Goal: Task Accomplishment & Management: Manage account settings

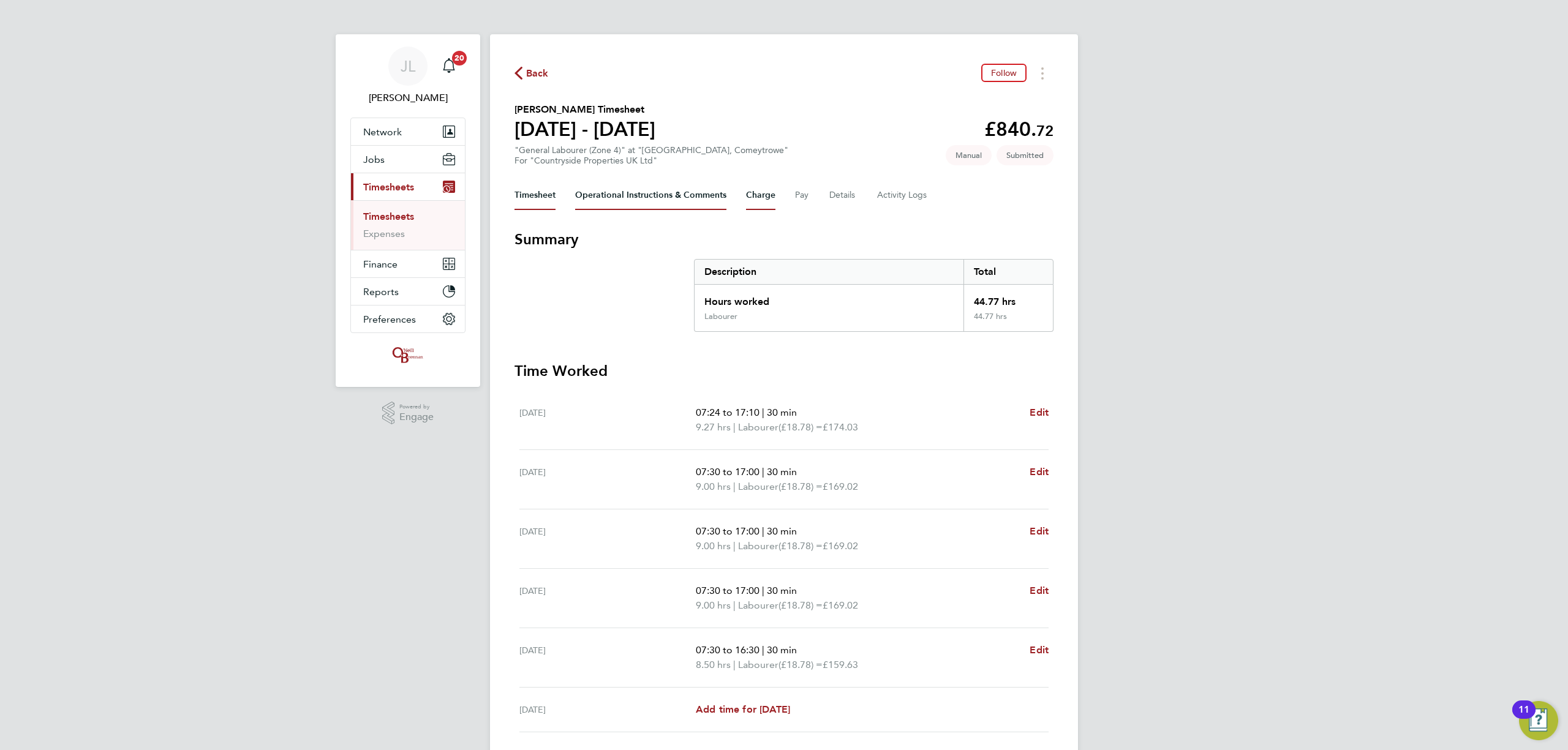
click at [758, 199] on button "Charge" at bounding box center [761, 196] width 30 height 30
drag, startPoint x: 684, startPoint y: 199, endPoint x: 697, endPoint y: 199, distance: 13.0
click at [684, 199] on Comments-tab "Operational Instructions & Comments" at bounding box center [651, 196] width 151 height 30
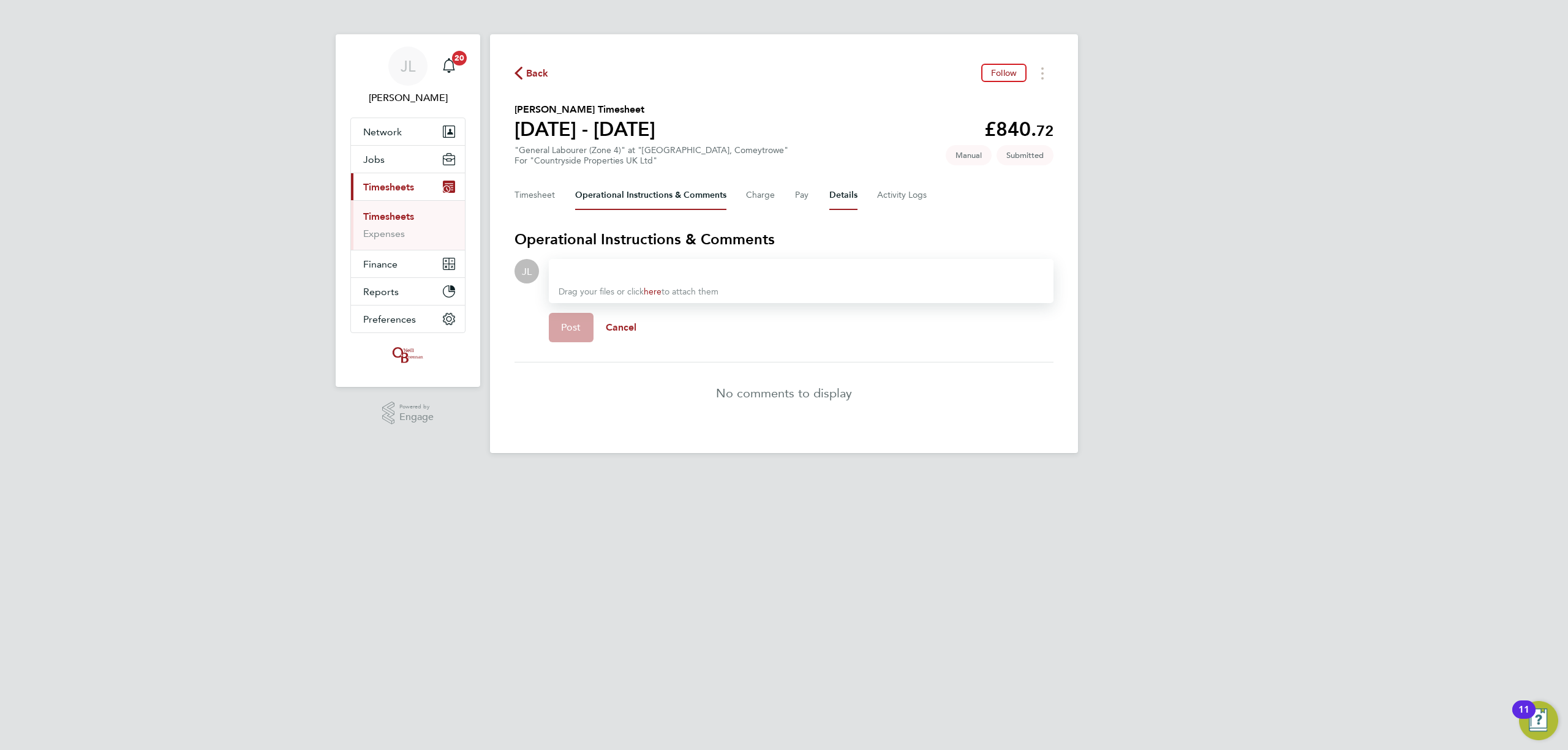
click at [851, 194] on button "Details" at bounding box center [843, 196] width 28 height 30
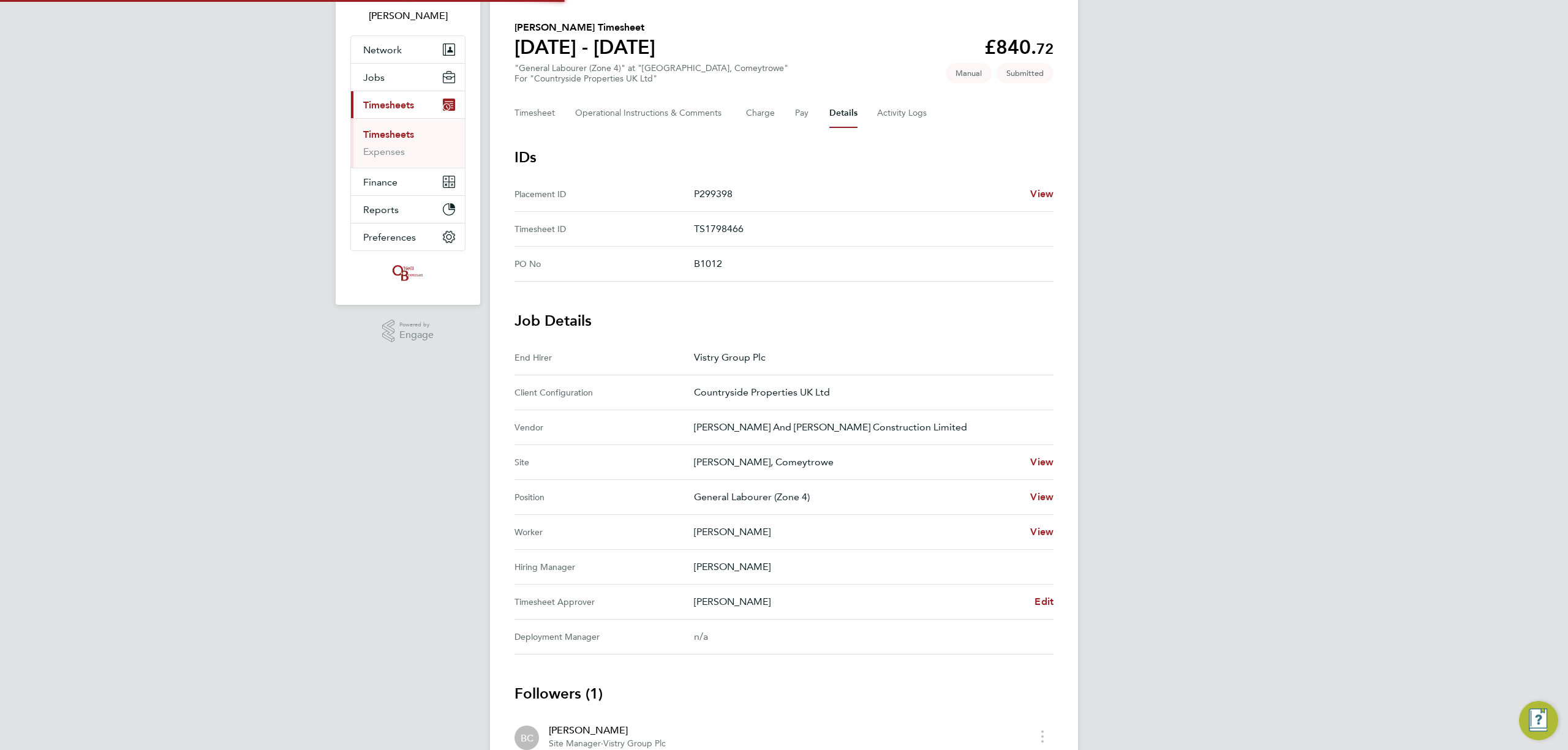
scroll to position [163, 0]
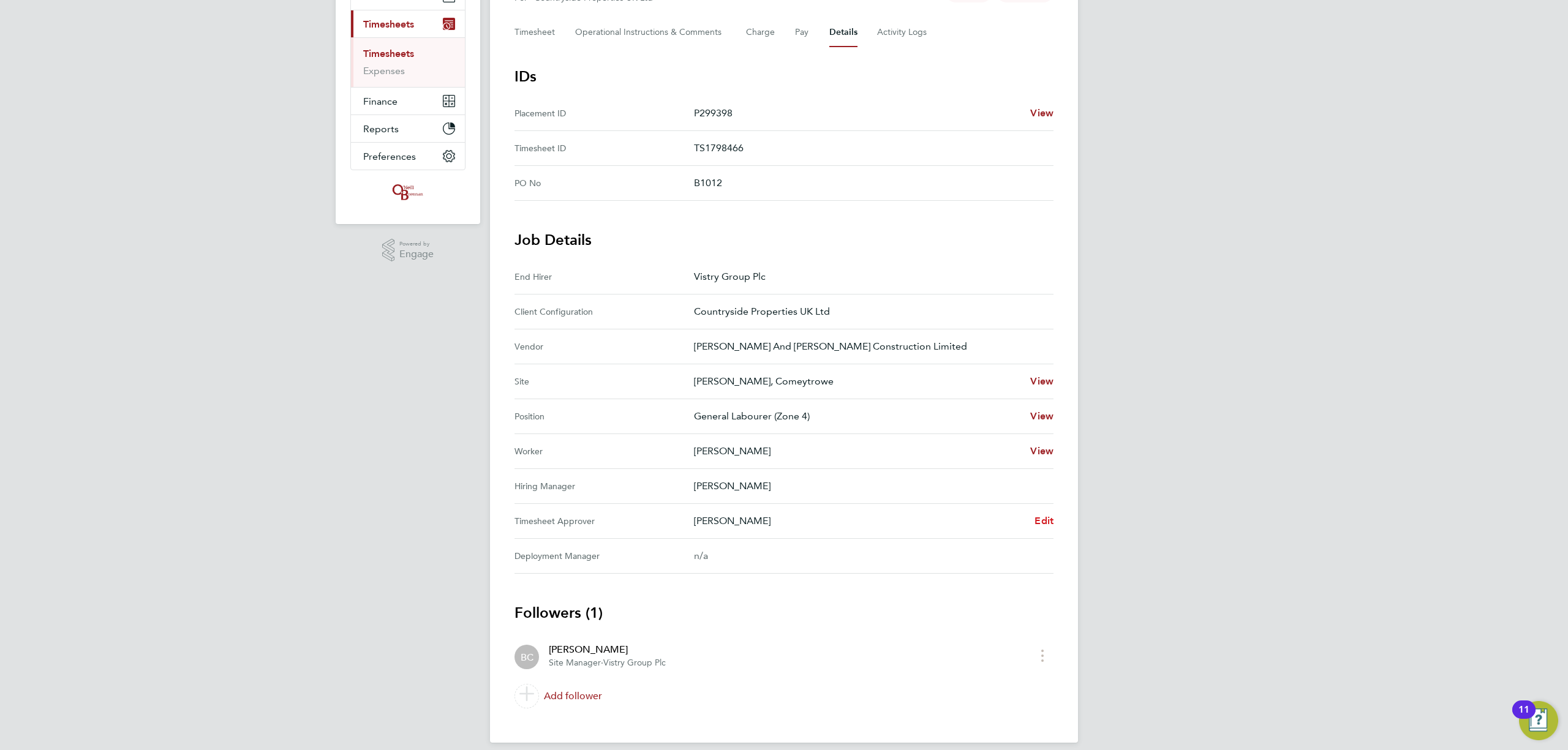
click at [1047, 509] on Approver "Timesheet Approver [PERSON_NAME] Edit" at bounding box center [784, 521] width 539 height 35
click at [1047, 517] on span "Edit" at bounding box center [1044, 521] width 19 height 11
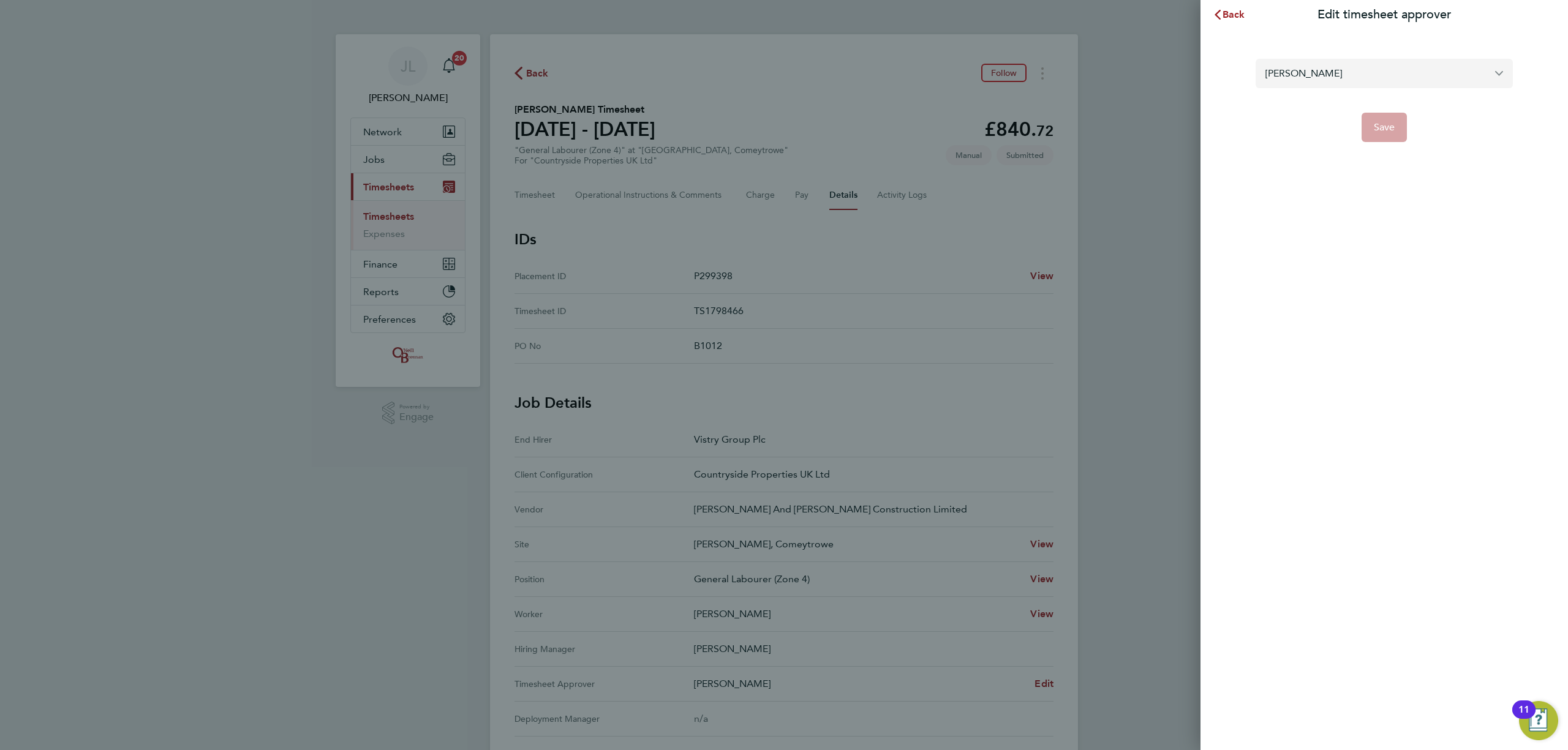
click at [1402, 72] on input "[PERSON_NAME]" at bounding box center [1384, 73] width 257 height 29
click at [1307, 101] on span "[PERSON_NAME]" at bounding box center [1305, 104] width 79 height 15
type input "[PERSON_NAME]"
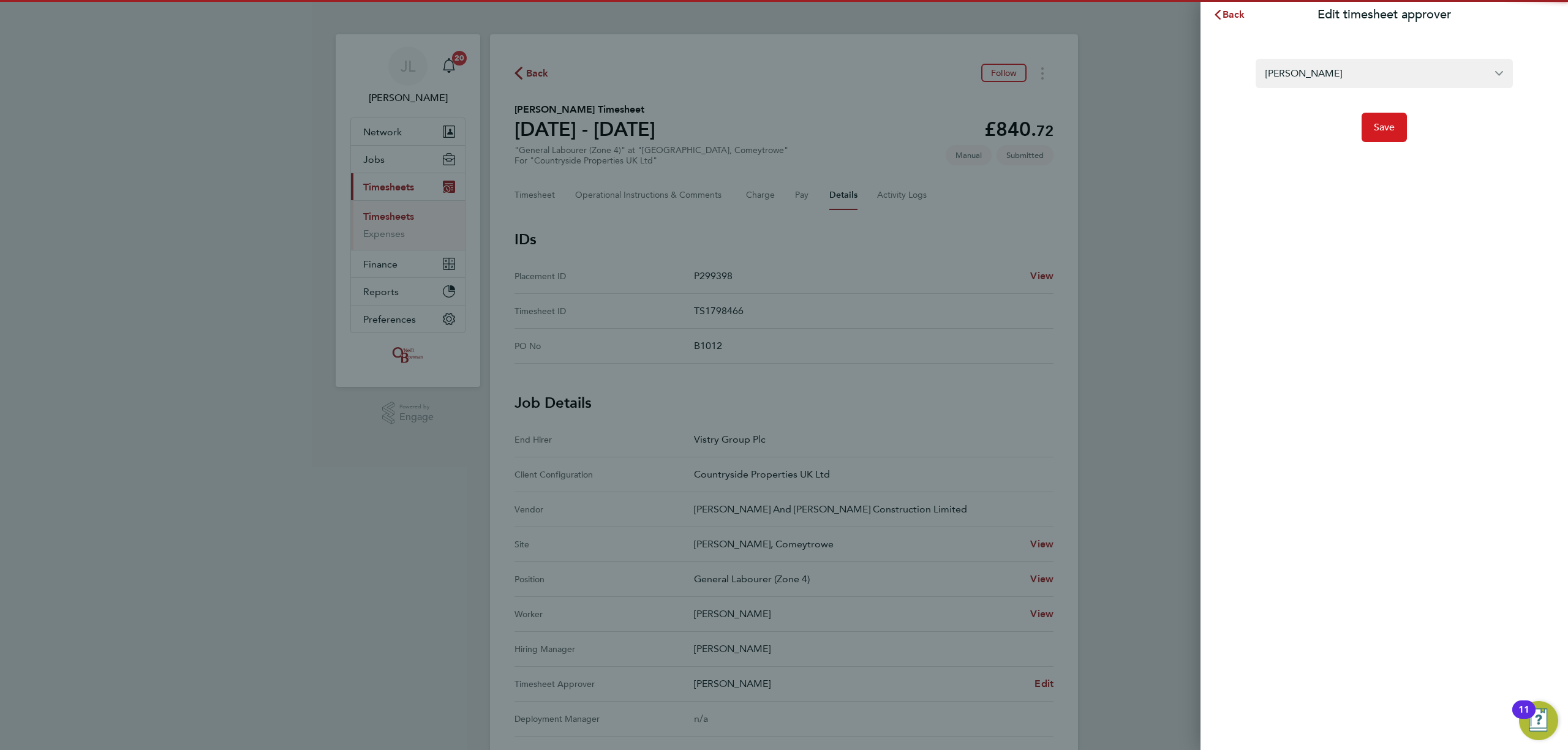
click at [1370, 122] on button "Save" at bounding box center [1384, 128] width 46 height 30
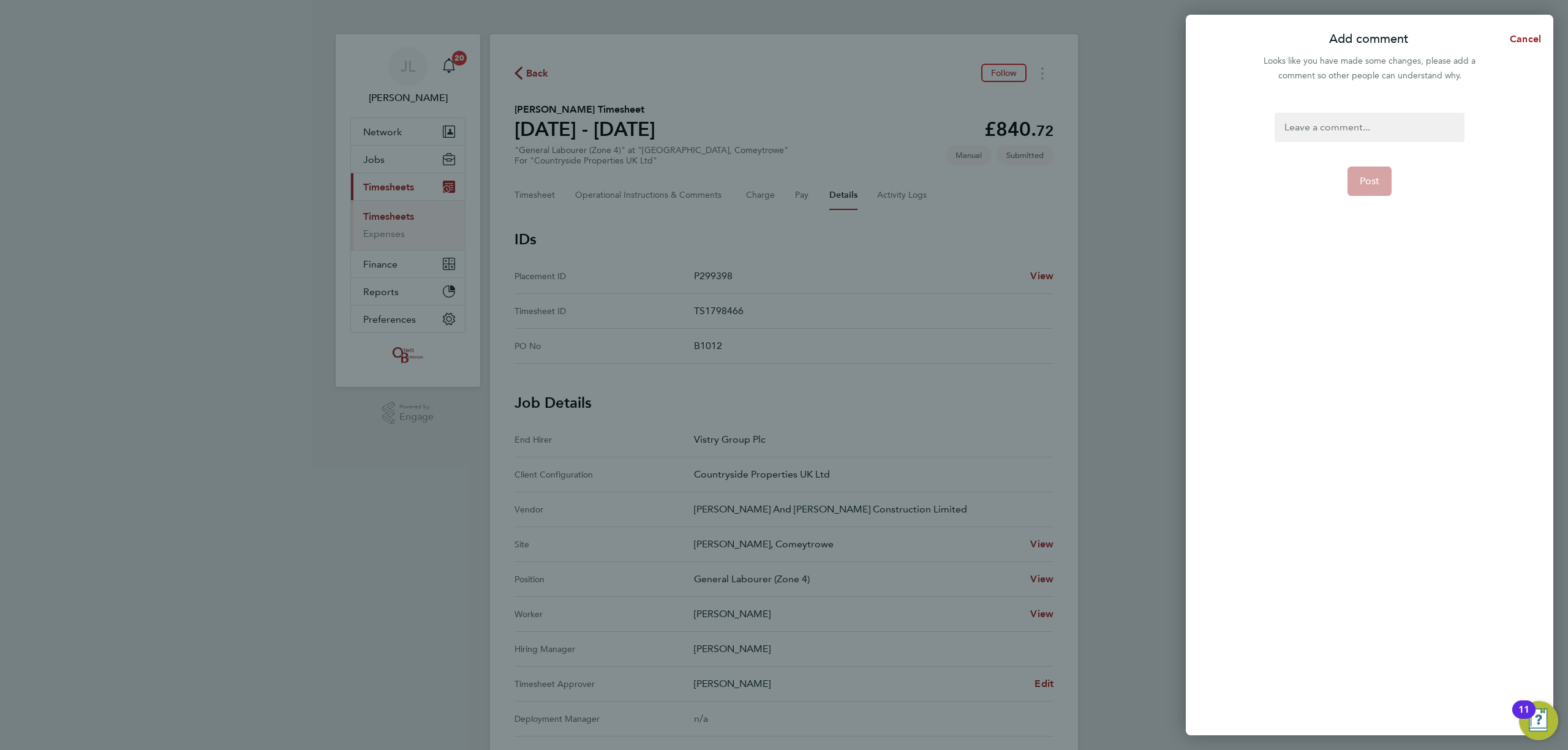
click at [1379, 125] on div at bounding box center [1369, 128] width 189 height 30
click at [1341, 124] on div at bounding box center [1369, 128] width 189 height 30
click at [1360, 197] on span "Post" at bounding box center [1370, 196] width 21 height 12
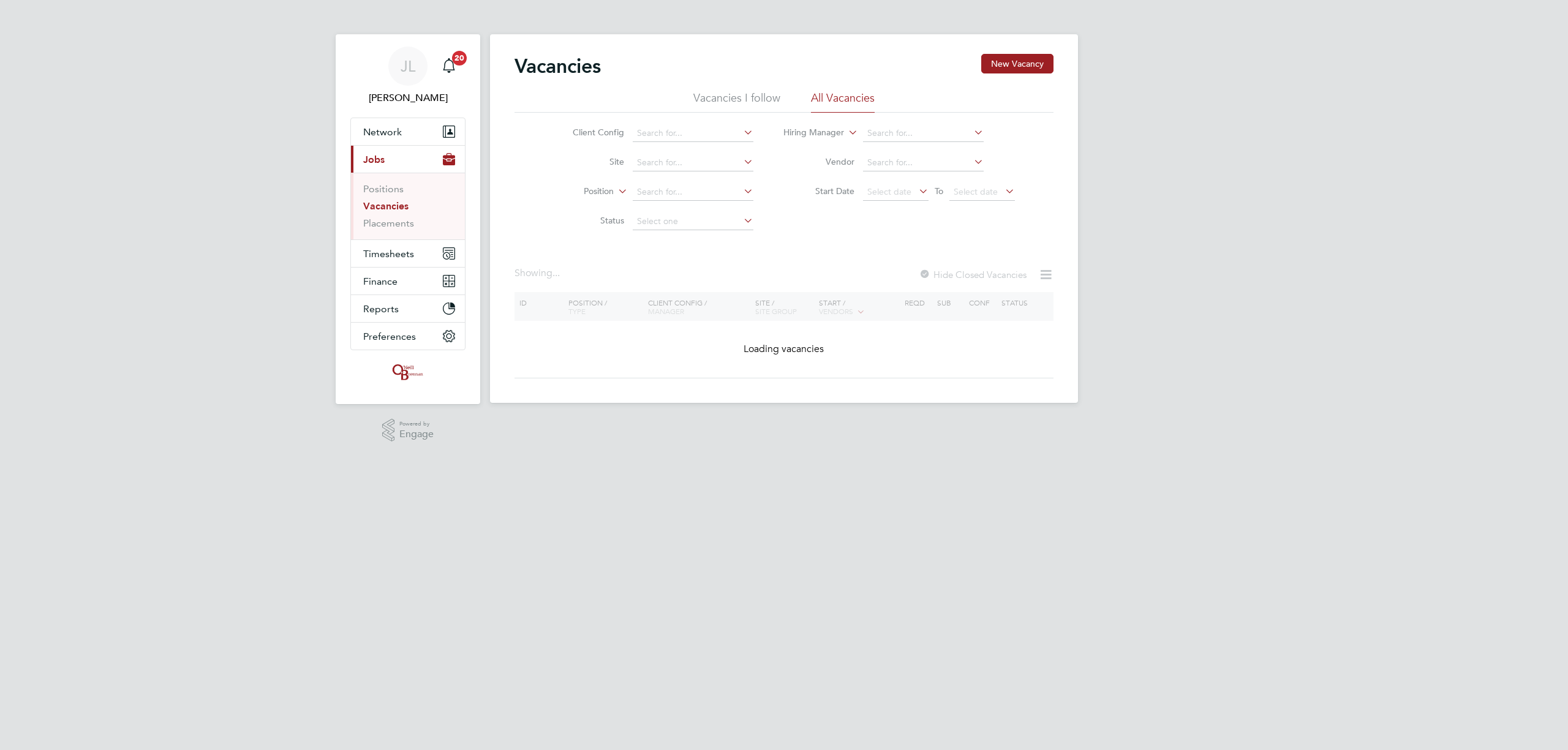
click at [388, 245] on button "Timesheets" at bounding box center [408, 253] width 114 height 27
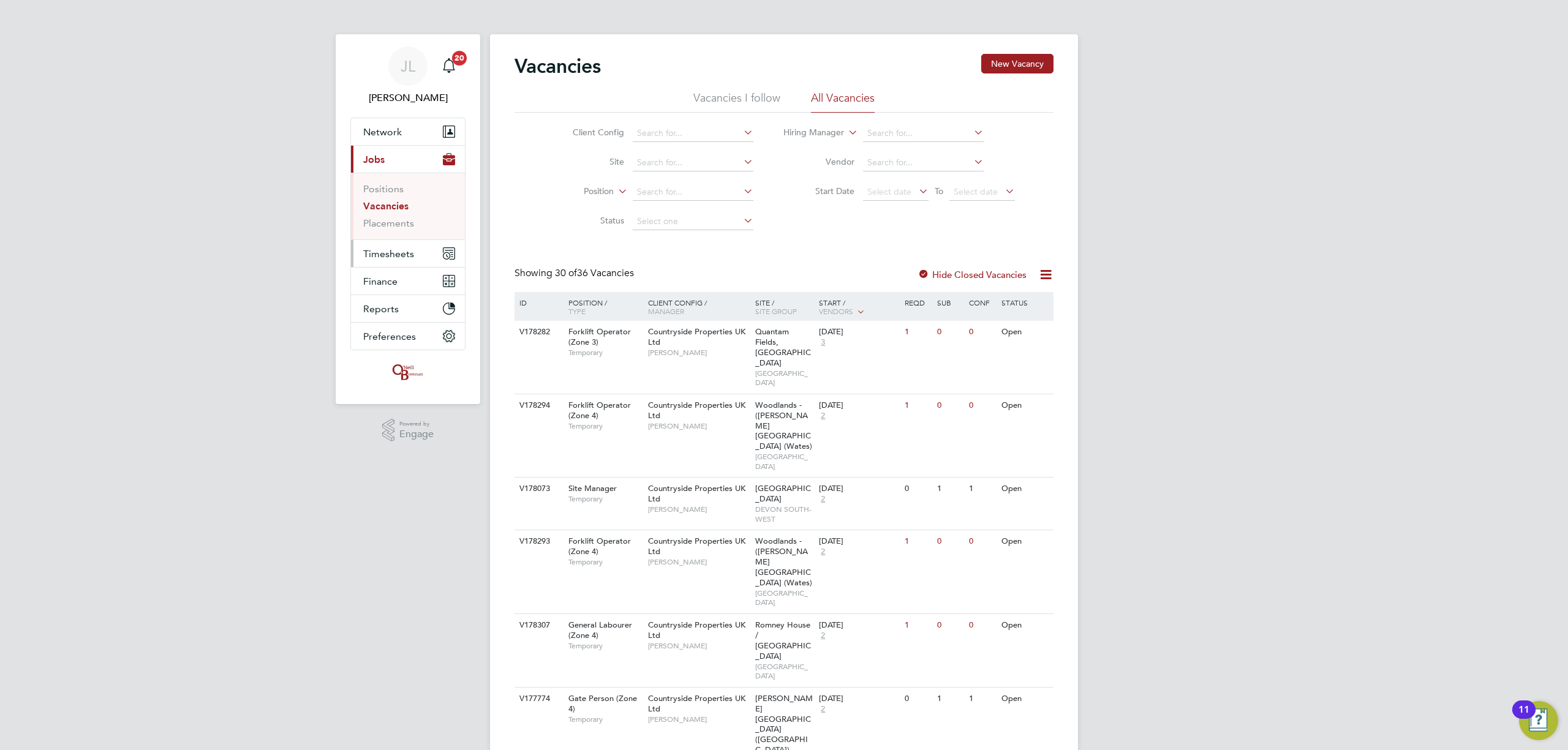
click at [386, 245] on button "Timesheets" at bounding box center [408, 253] width 114 height 27
click at [388, 212] on link "Timesheets" at bounding box center [388, 216] width 51 height 11
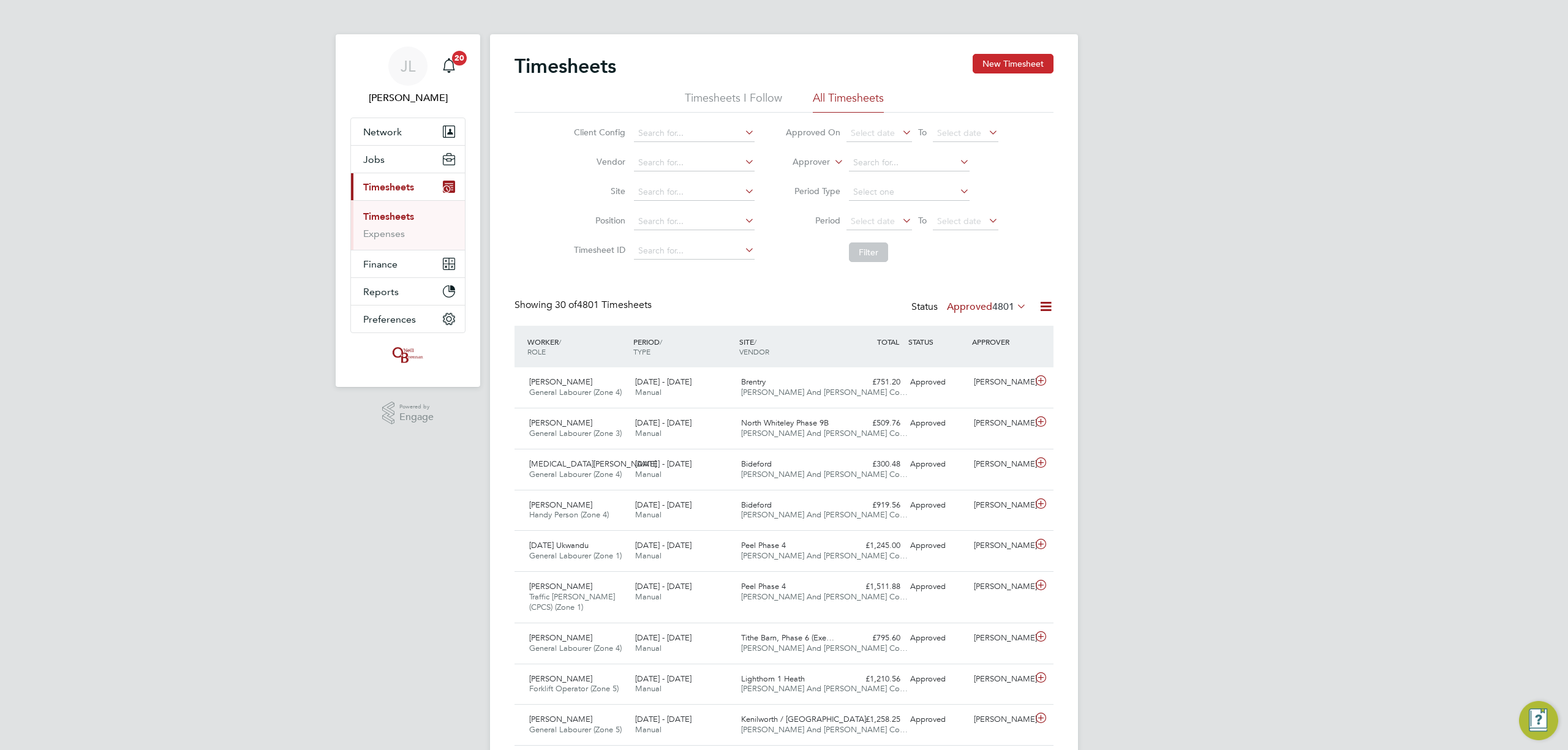
click at [1005, 63] on button "New Timesheet" at bounding box center [1013, 63] width 81 height 20
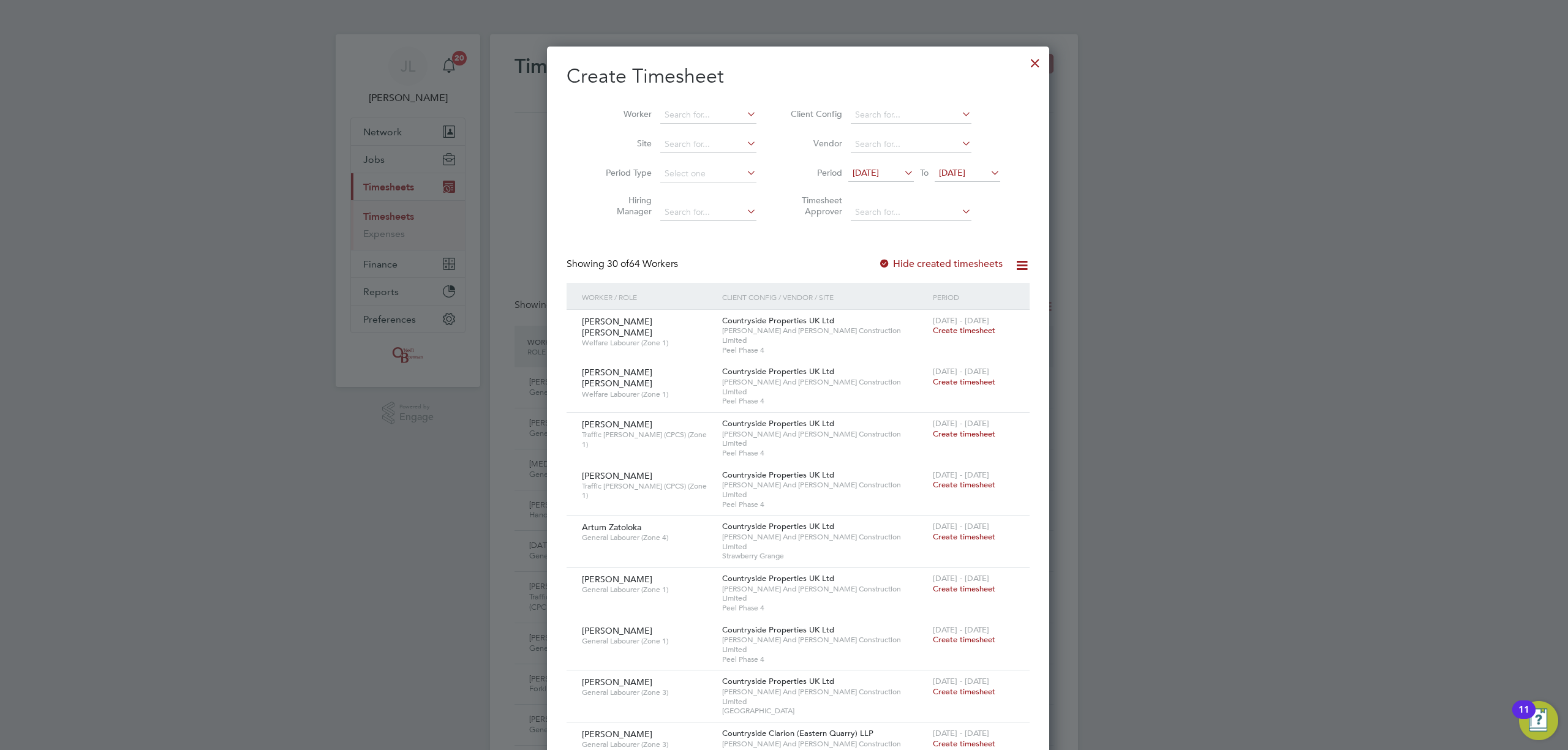
click at [946, 165] on span "05 Aug 2025" at bounding box center [967, 174] width 65 height 17
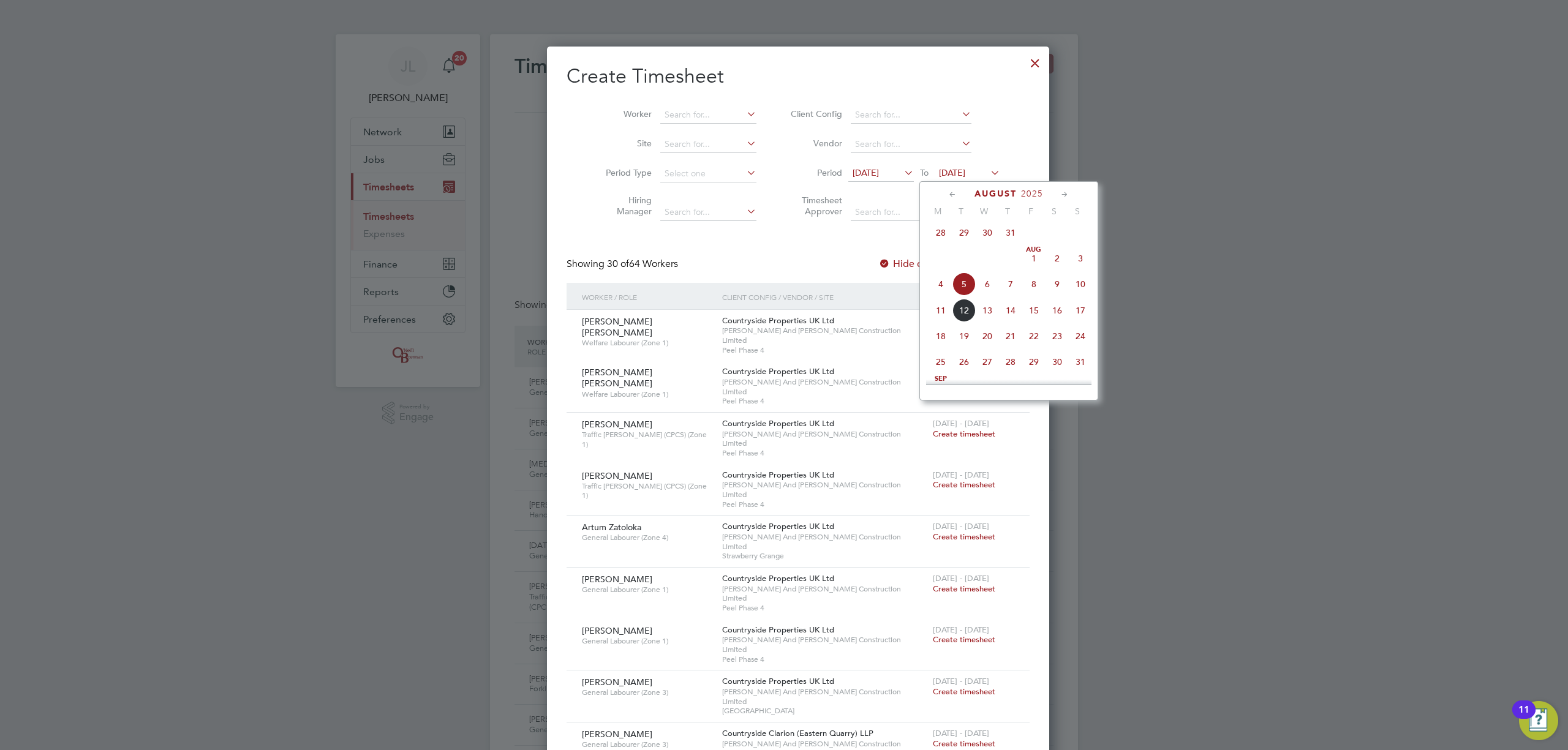
click at [1081, 289] on span "10" at bounding box center [1080, 284] width 23 height 23
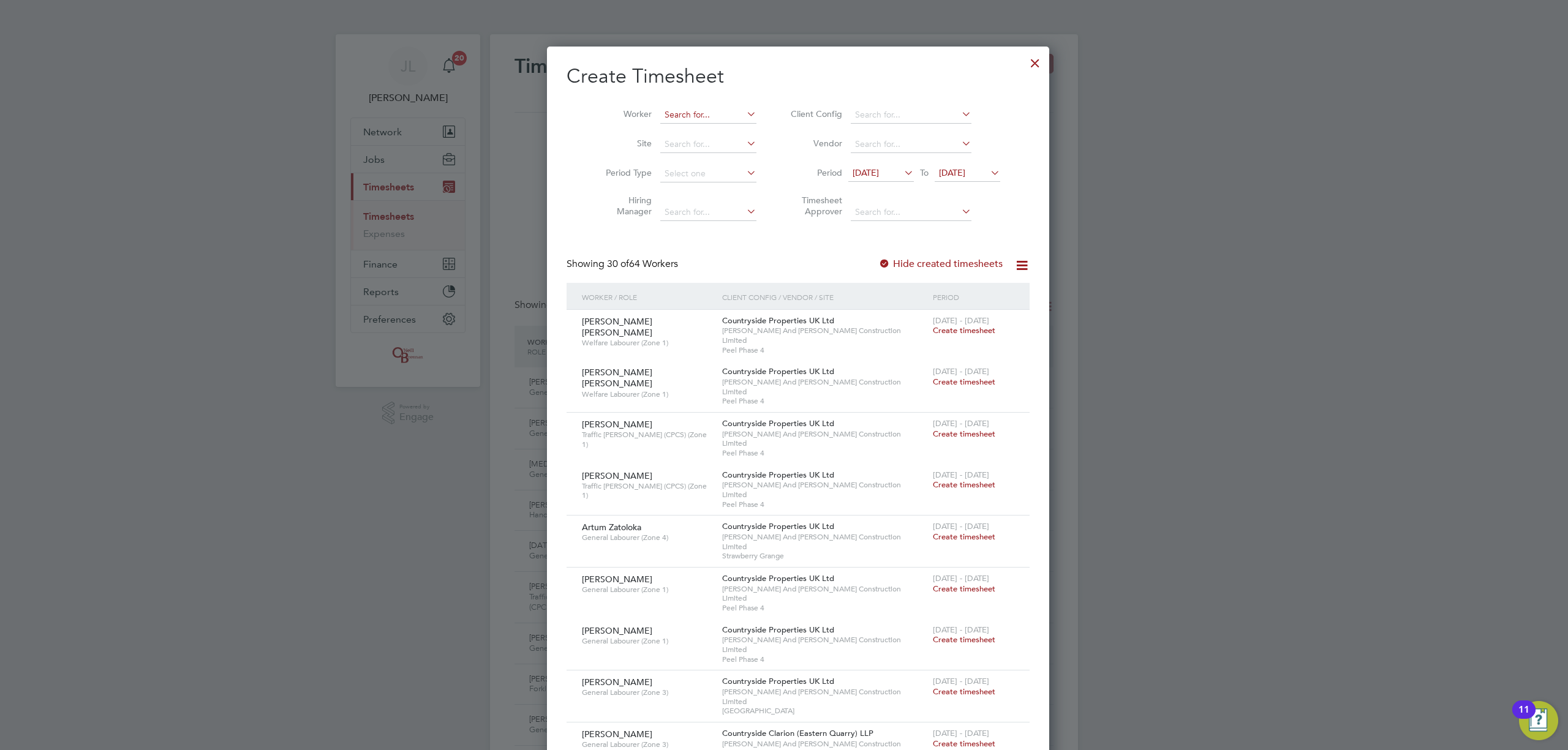
click at [681, 110] on input at bounding box center [708, 115] width 96 height 17
type input "lewis williams"
click at [1024, 56] on div at bounding box center [1035, 61] width 22 height 22
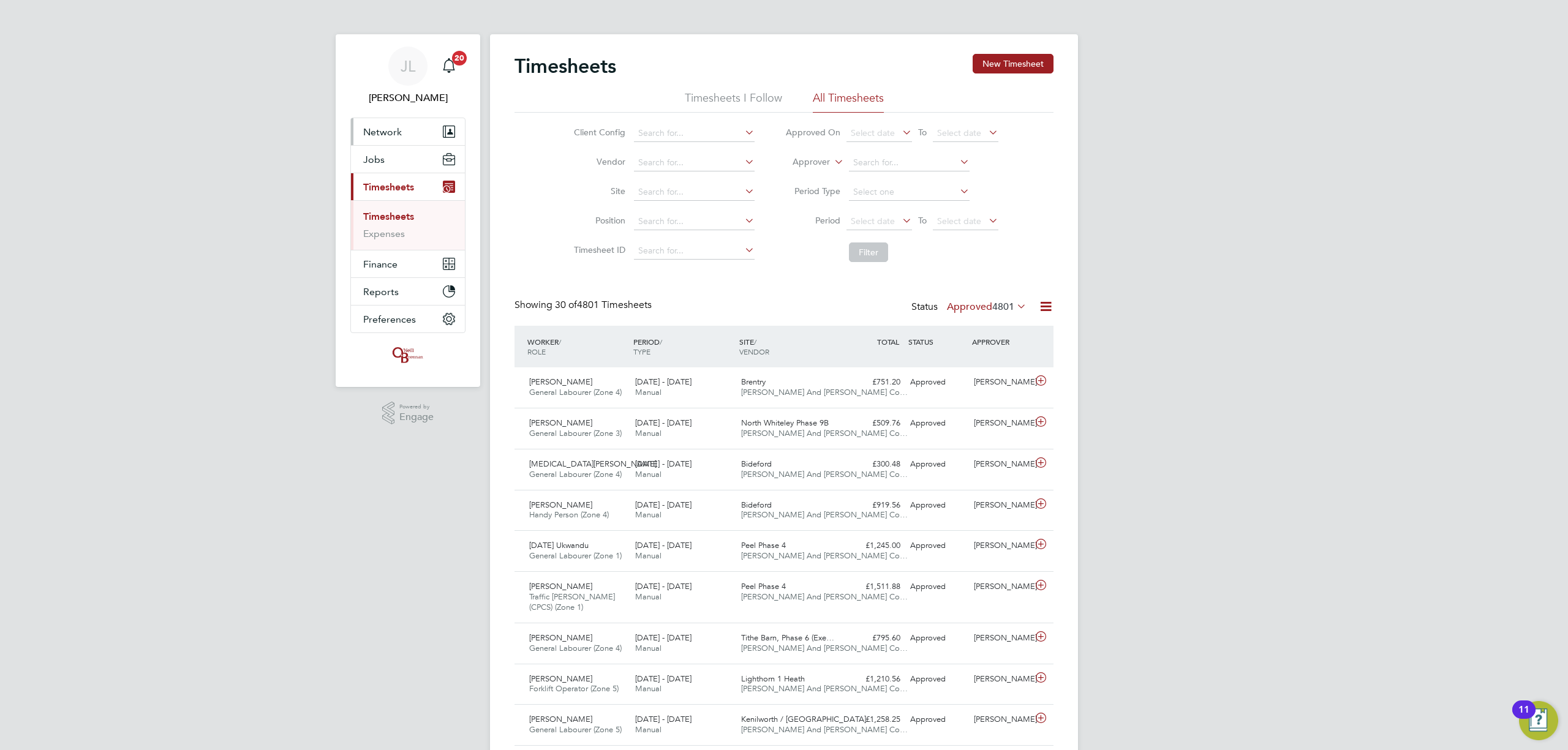
click at [390, 125] on button "Network" at bounding box center [408, 132] width 114 height 27
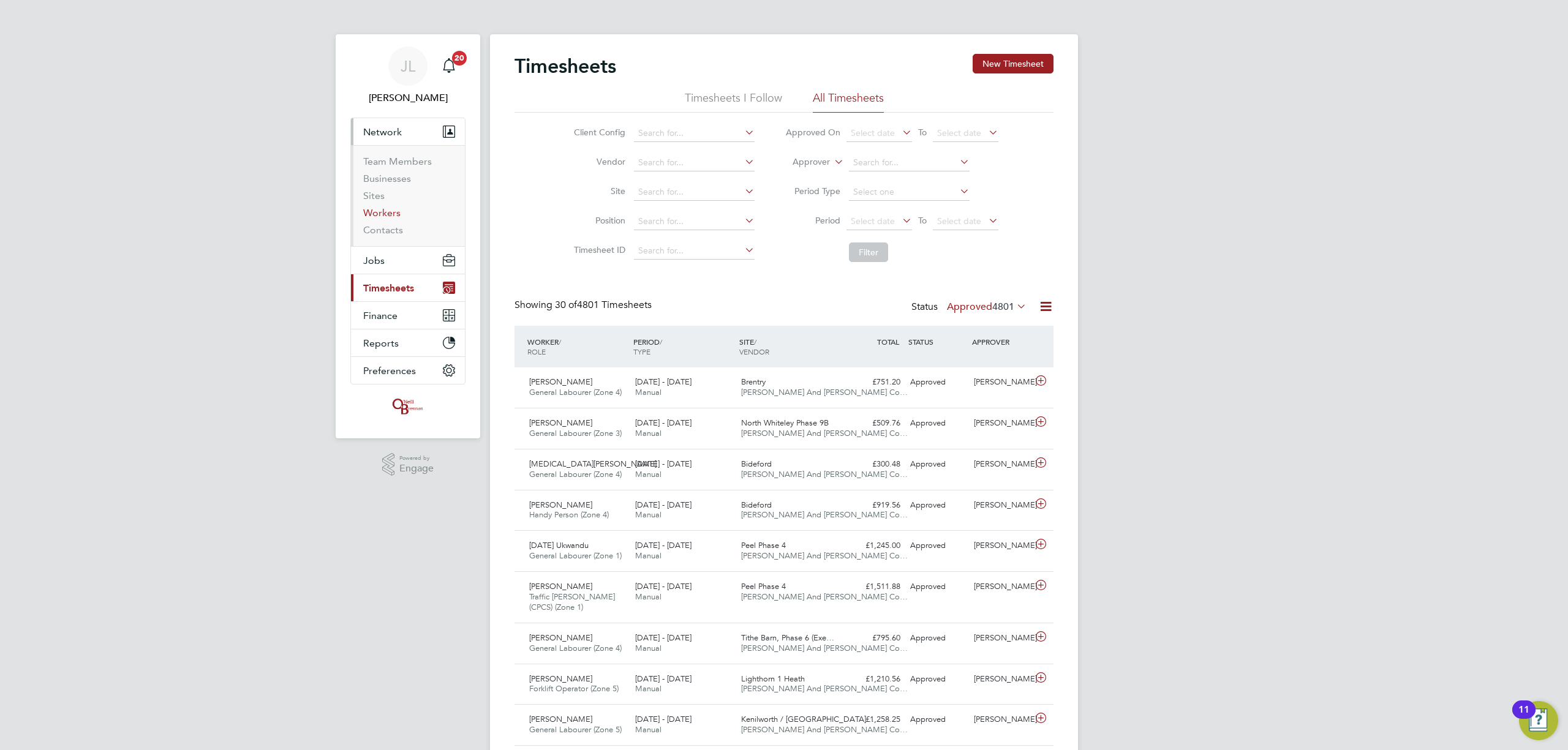
click at [376, 208] on link "Workers" at bounding box center [382, 213] width 37 height 11
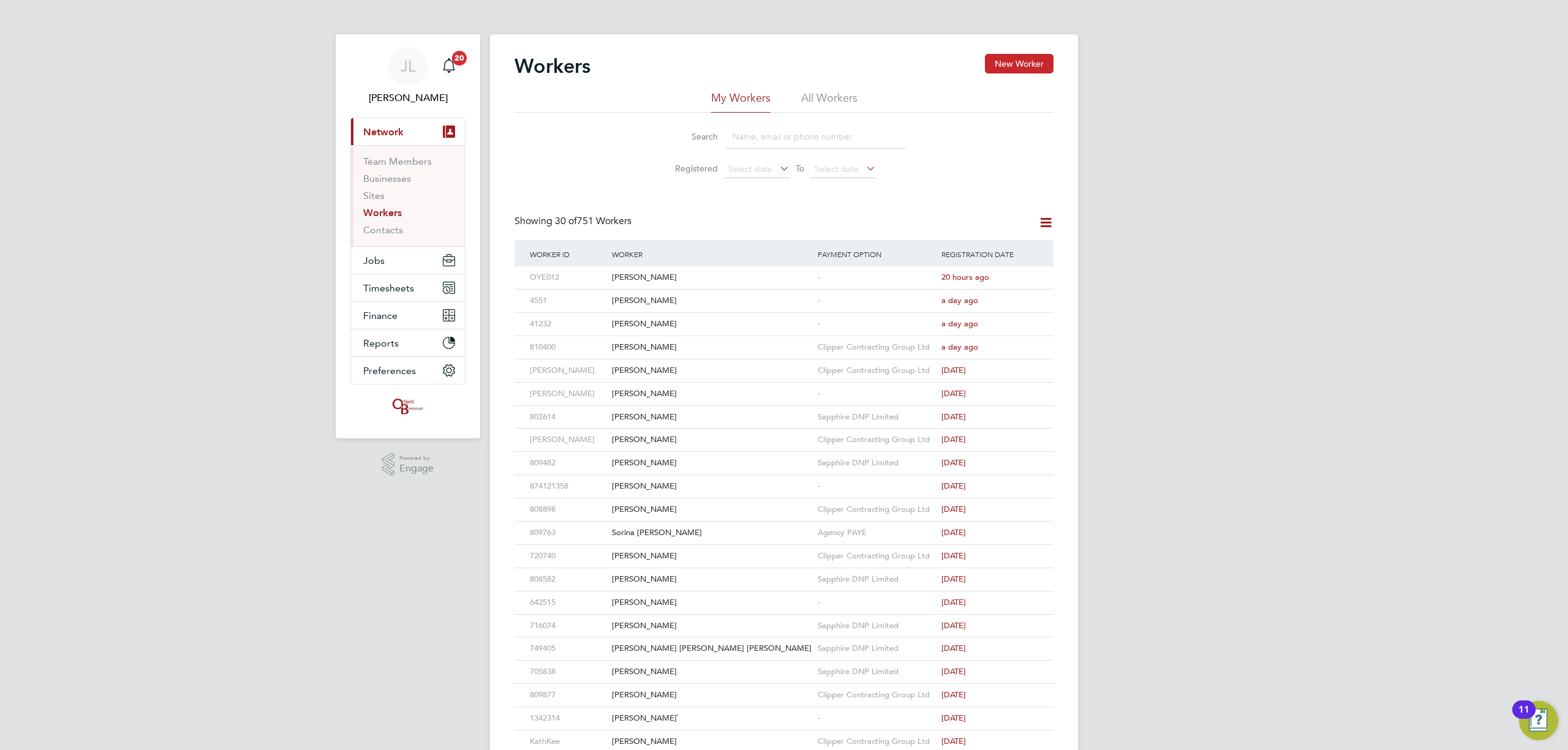
click at [1007, 65] on button "New Worker" at bounding box center [1020, 63] width 69 height 20
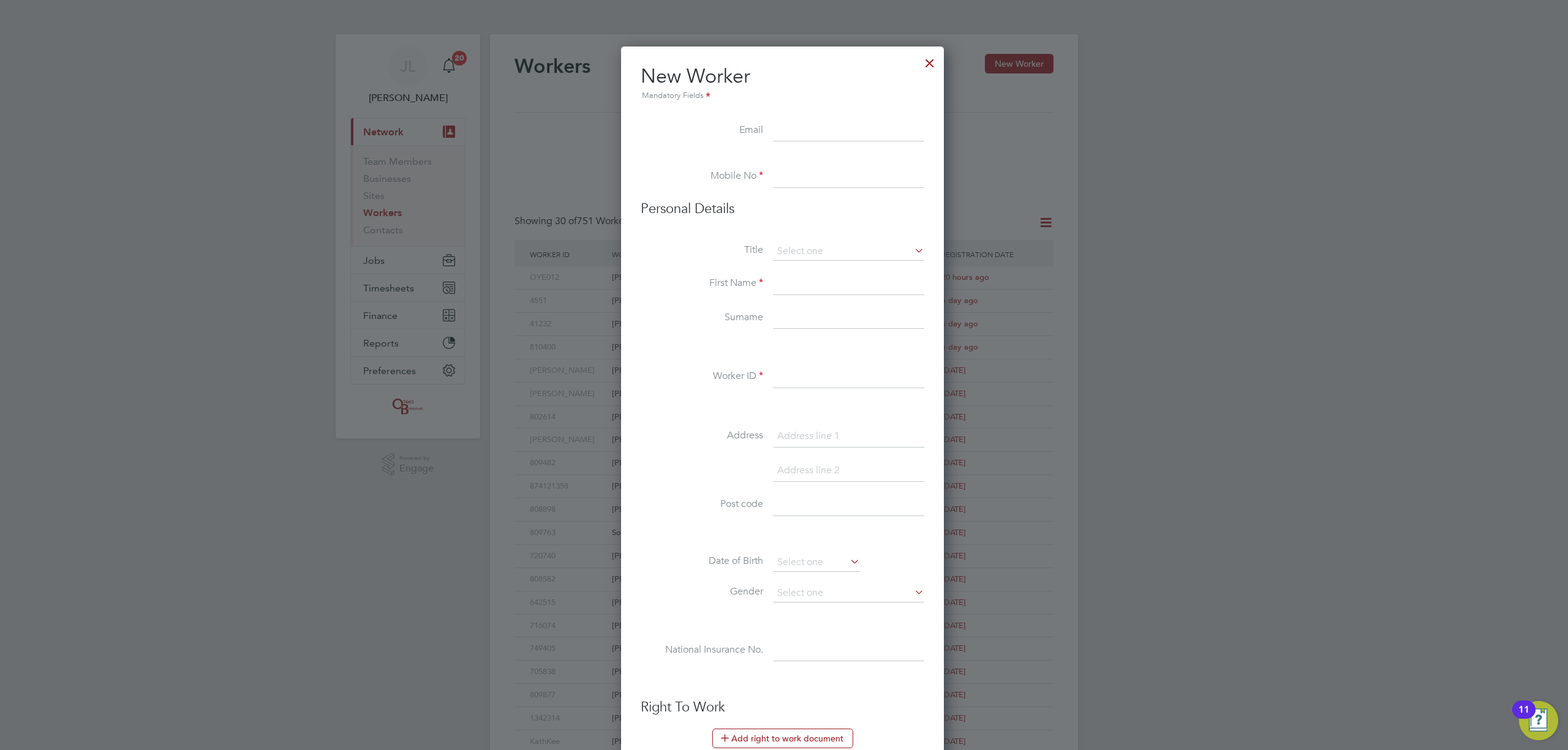
scroll to position [1045, 326]
drag, startPoint x: 822, startPoint y: 131, endPoint x: 812, endPoint y: 177, distance: 47.1
click at [822, 131] on input at bounding box center [849, 132] width 151 height 22
paste input "lewiswilliams19931@outlook.com"
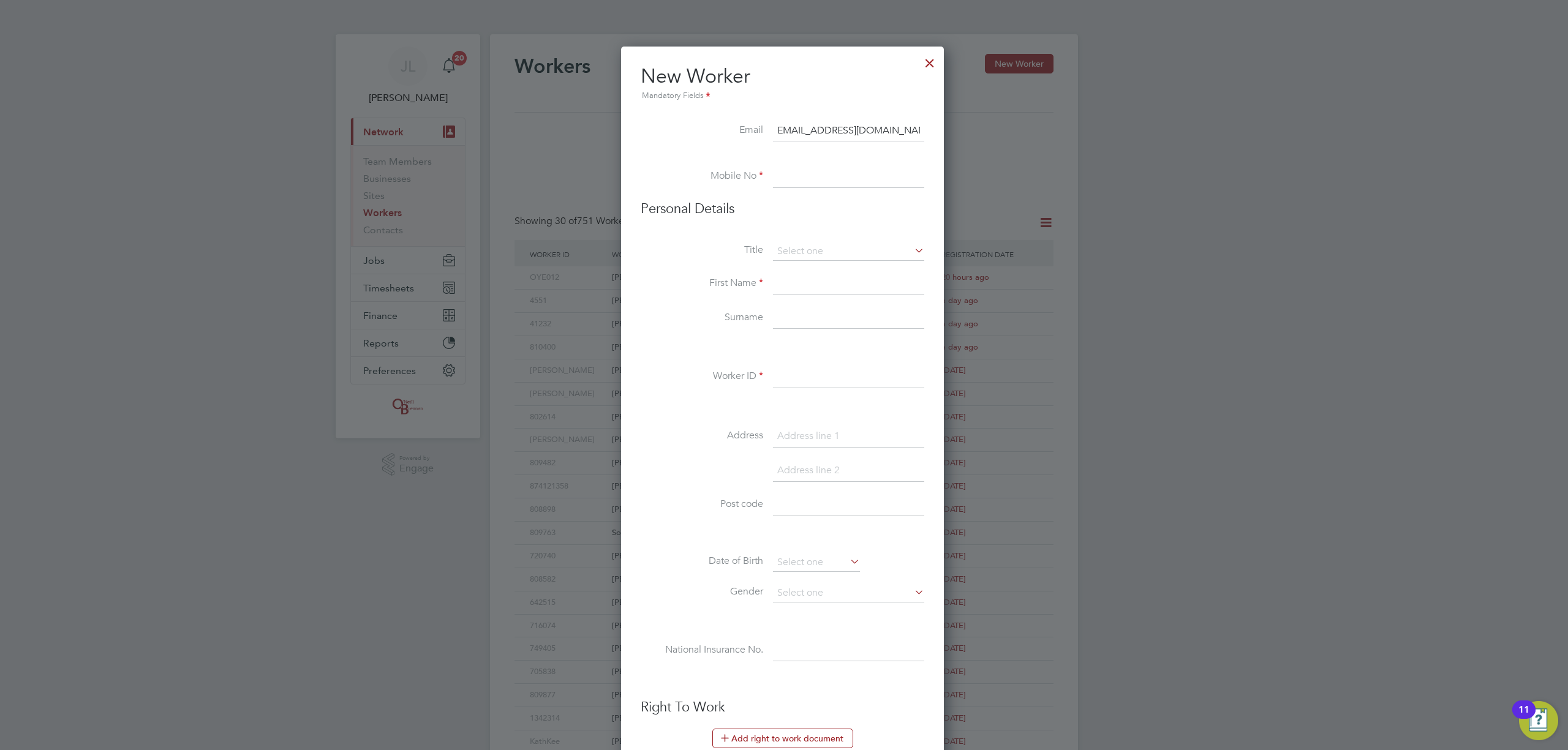
type input "lewiswilliams19931@outlook.com"
click at [811, 179] on input at bounding box center [849, 177] width 151 height 22
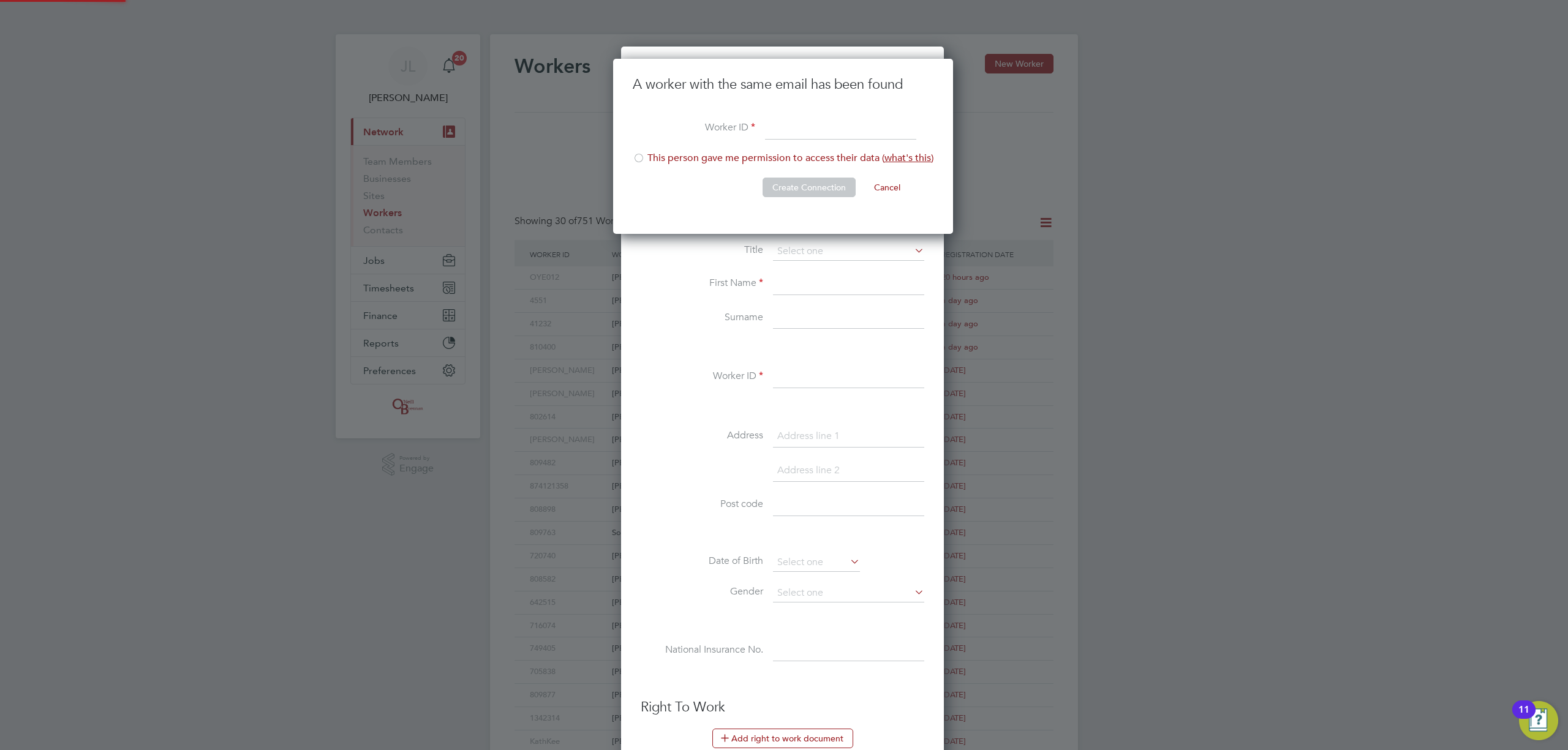
scroll to position [175, 341]
drag, startPoint x: 1022, startPoint y: 140, endPoint x: 929, endPoint y: 175, distance: 99.4
click at [1022, 140] on div at bounding box center [784, 375] width 1568 height 750
click at [891, 187] on button "Cancel" at bounding box center [887, 187] width 46 height 20
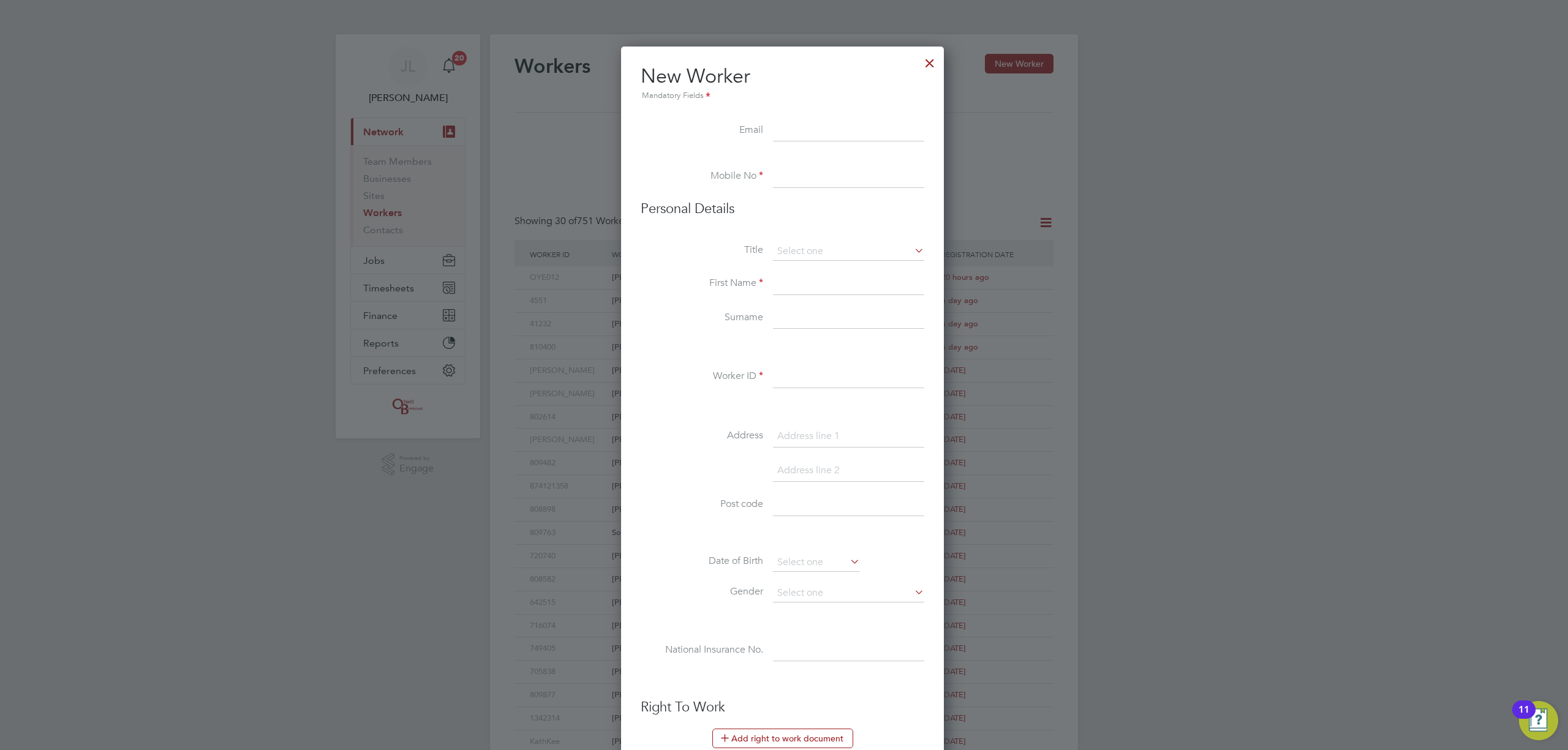
click at [809, 175] on input at bounding box center [849, 177] width 151 height 22
paste input "07597777692"
type input "07597777692"
click at [833, 132] on input at bounding box center [849, 132] width 151 height 22
click at [816, 124] on input at bounding box center [849, 132] width 151 height 22
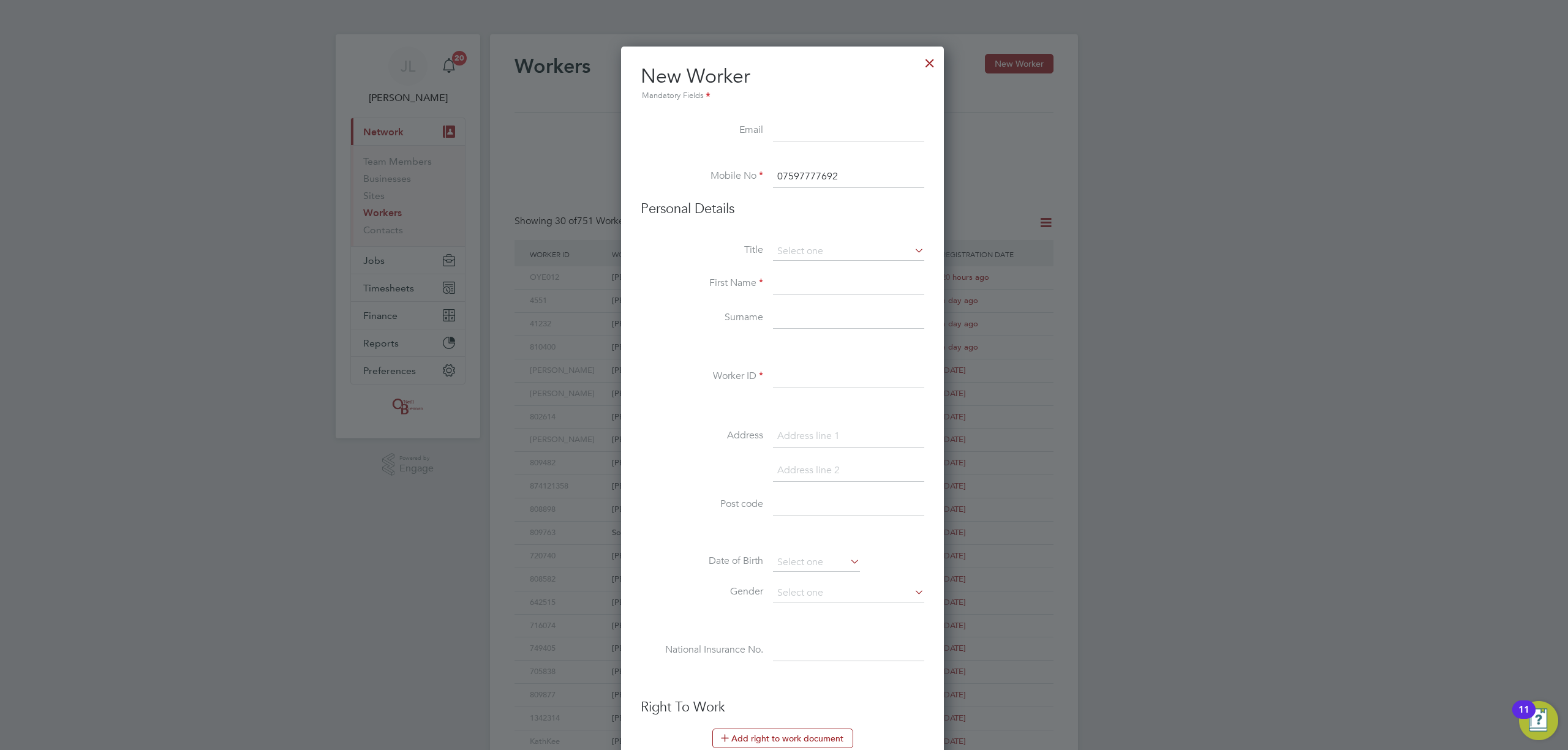
paste input "lewiswilliams19931@outlook.com"
type input "lewiswilliams19931@outlook.com"
drag, startPoint x: 824, startPoint y: 231, endPoint x: 822, endPoint y: 247, distance: 16.1
click at [824, 234] on li "Personal Details" at bounding box center [783, 221] width 284 height 42
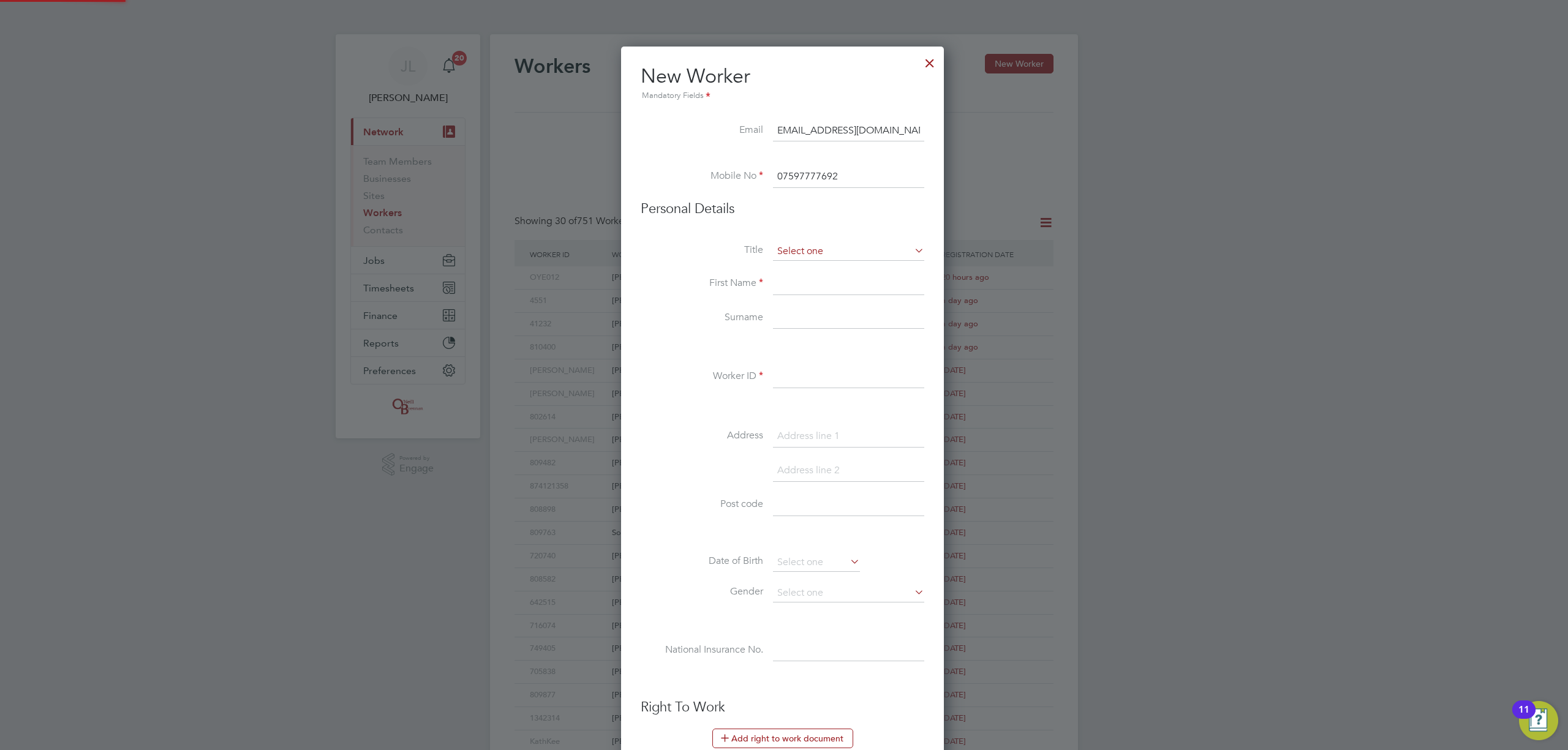
scroll to position [0, 0]
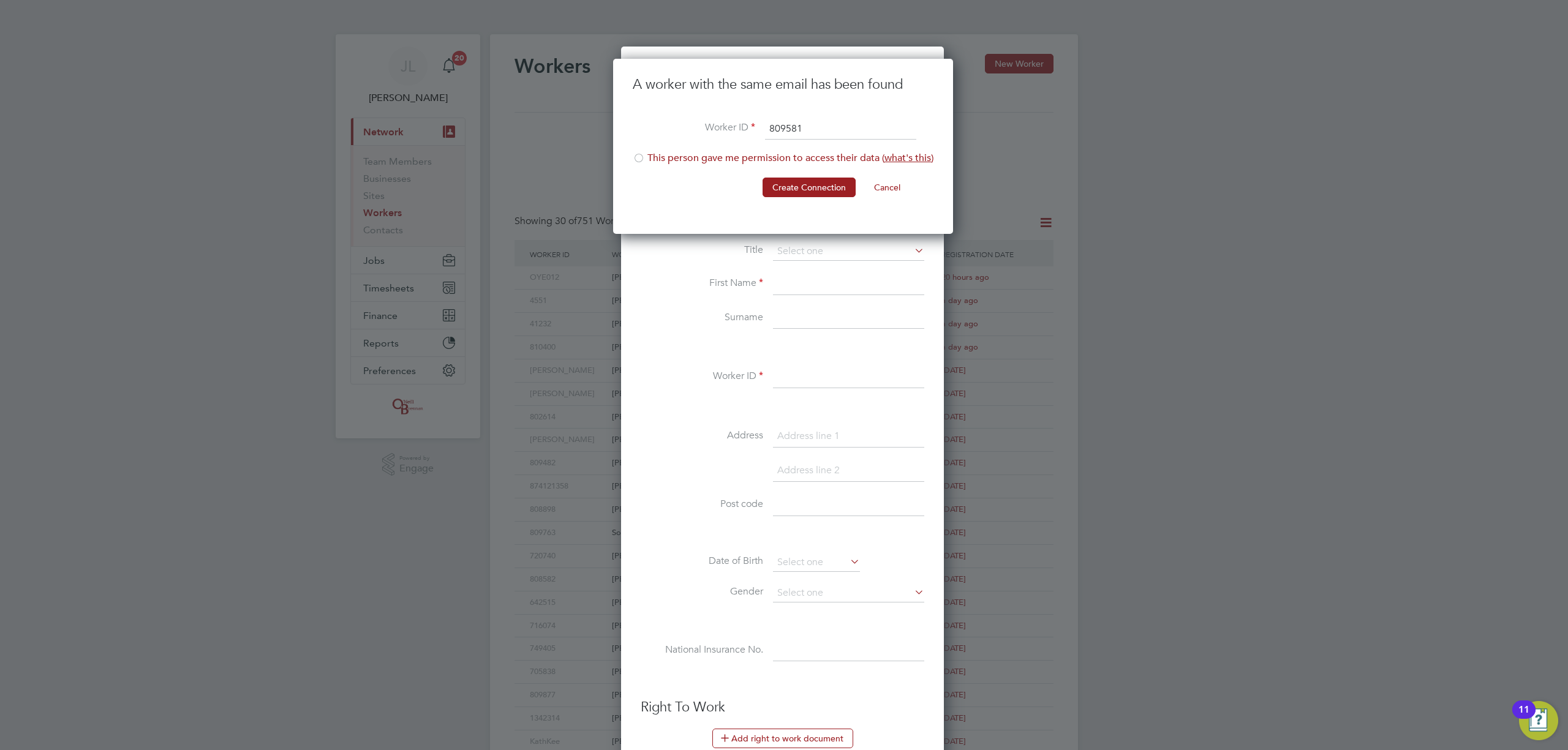
type input "809581"
click at [650, 158] on li "This person gave me permission to access their data ( what's this )" at bounding box center [783, 164] width 300 height 25
click at [830, 189] on button "Create Connection" at bounding box center [810, 187] width 93 height 20
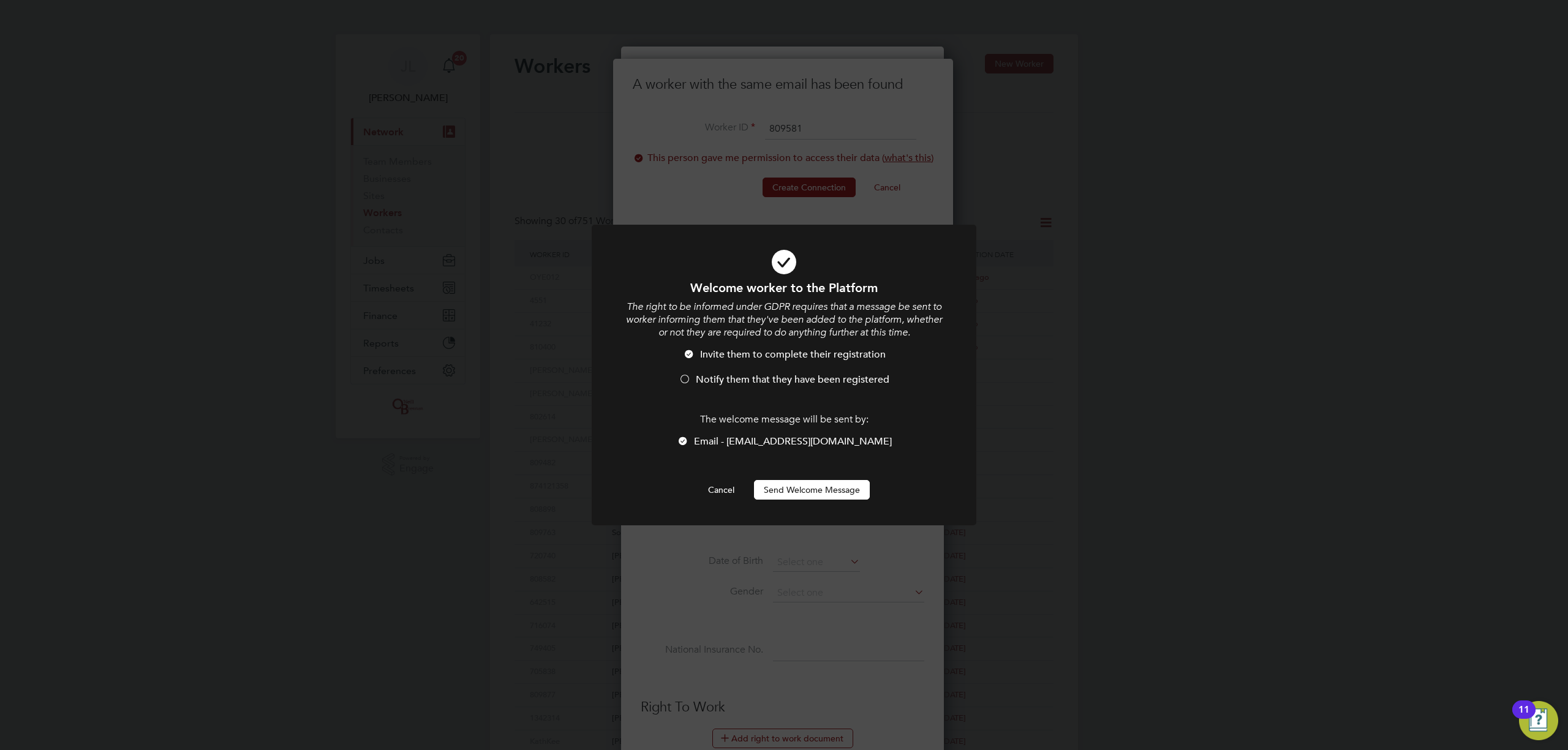
click at [798, 495] on button "Send Welcome Message" at bounding box center [812, 490] width 116 height 20
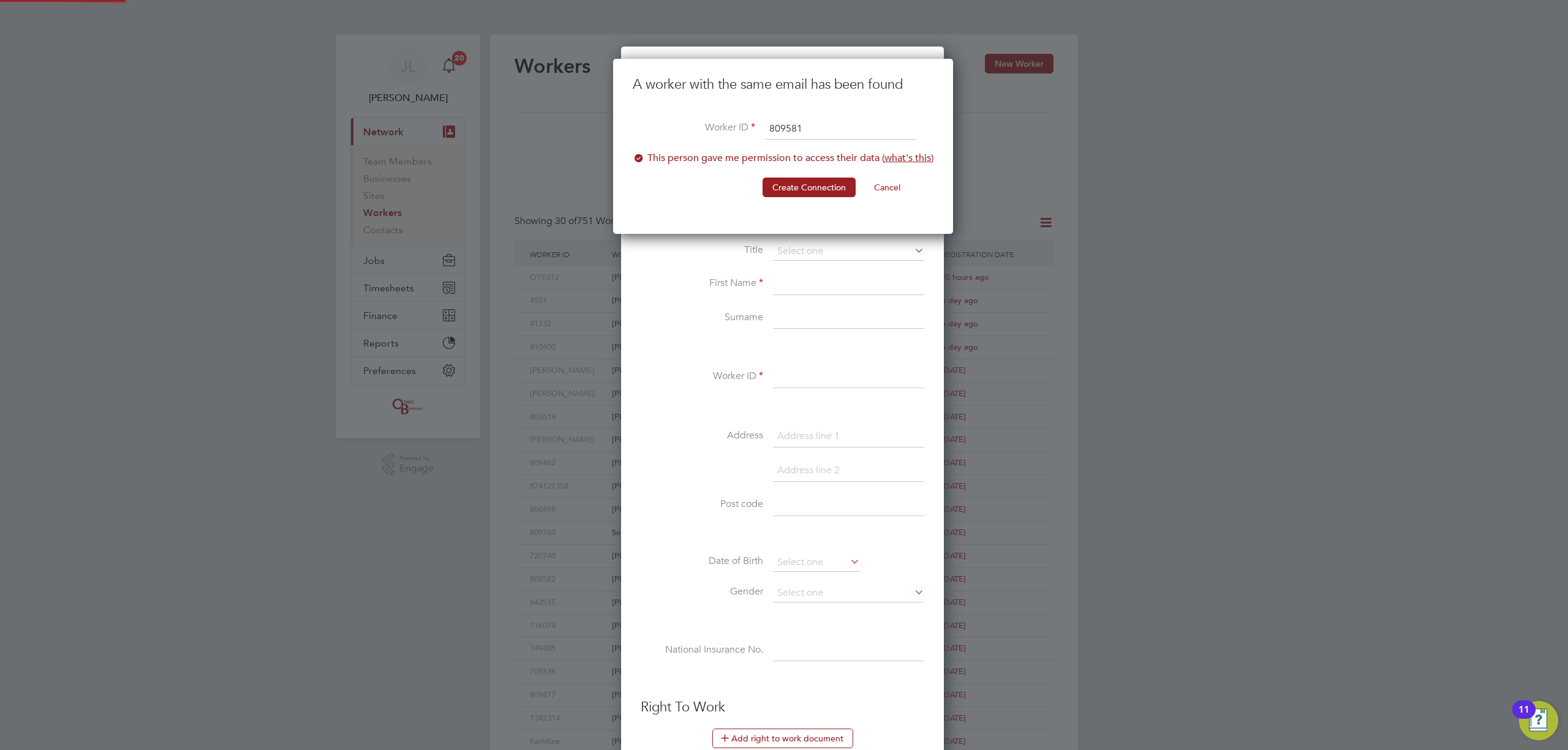
click at [888, 190] on div "A worker with the same email has been found Worker ID 809581 This person gave m…" at bounding box center [783, 146] width 340 height 175
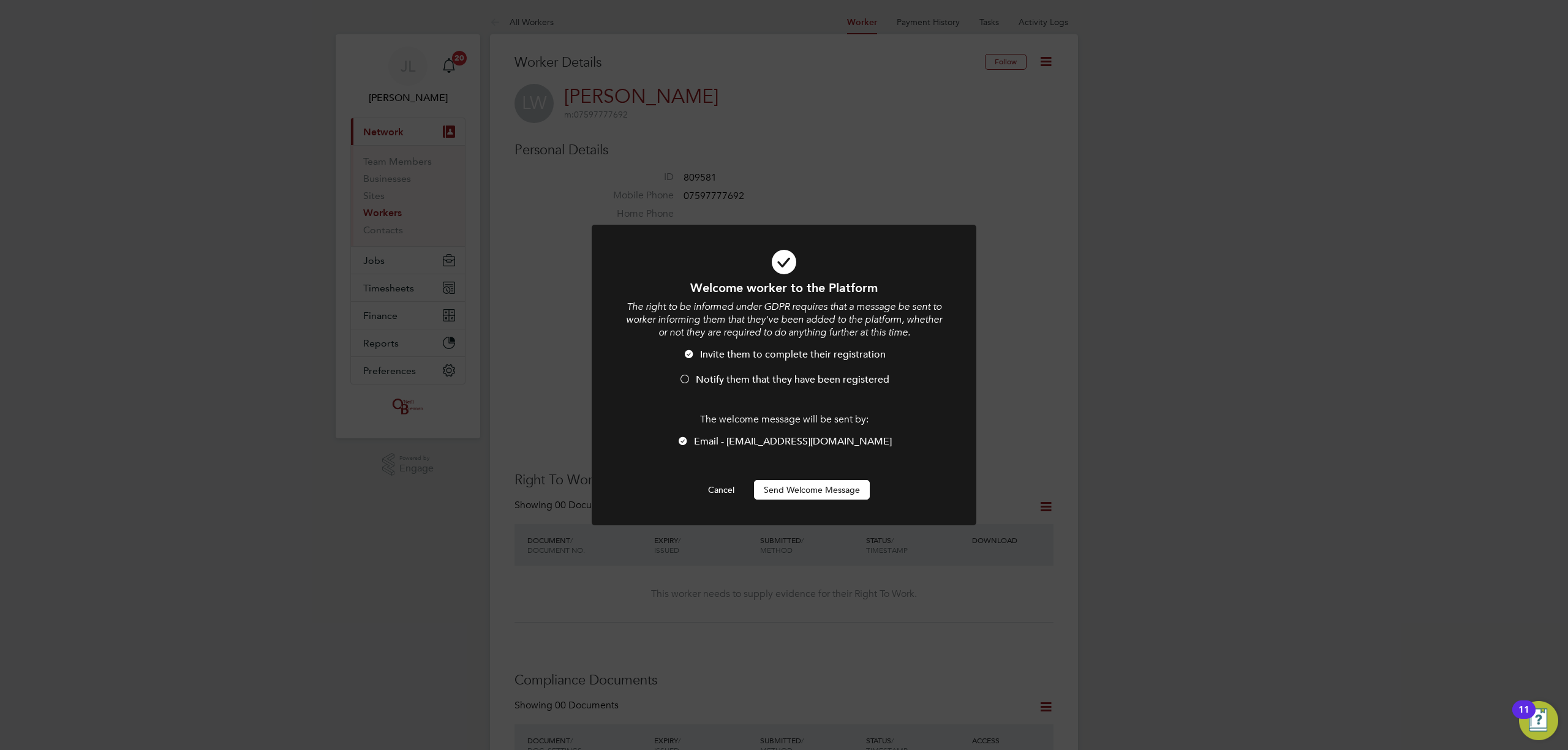
click at [770, 482] on button "Send Welcome Message" at bounding box center [812, 490] width 116 height 20
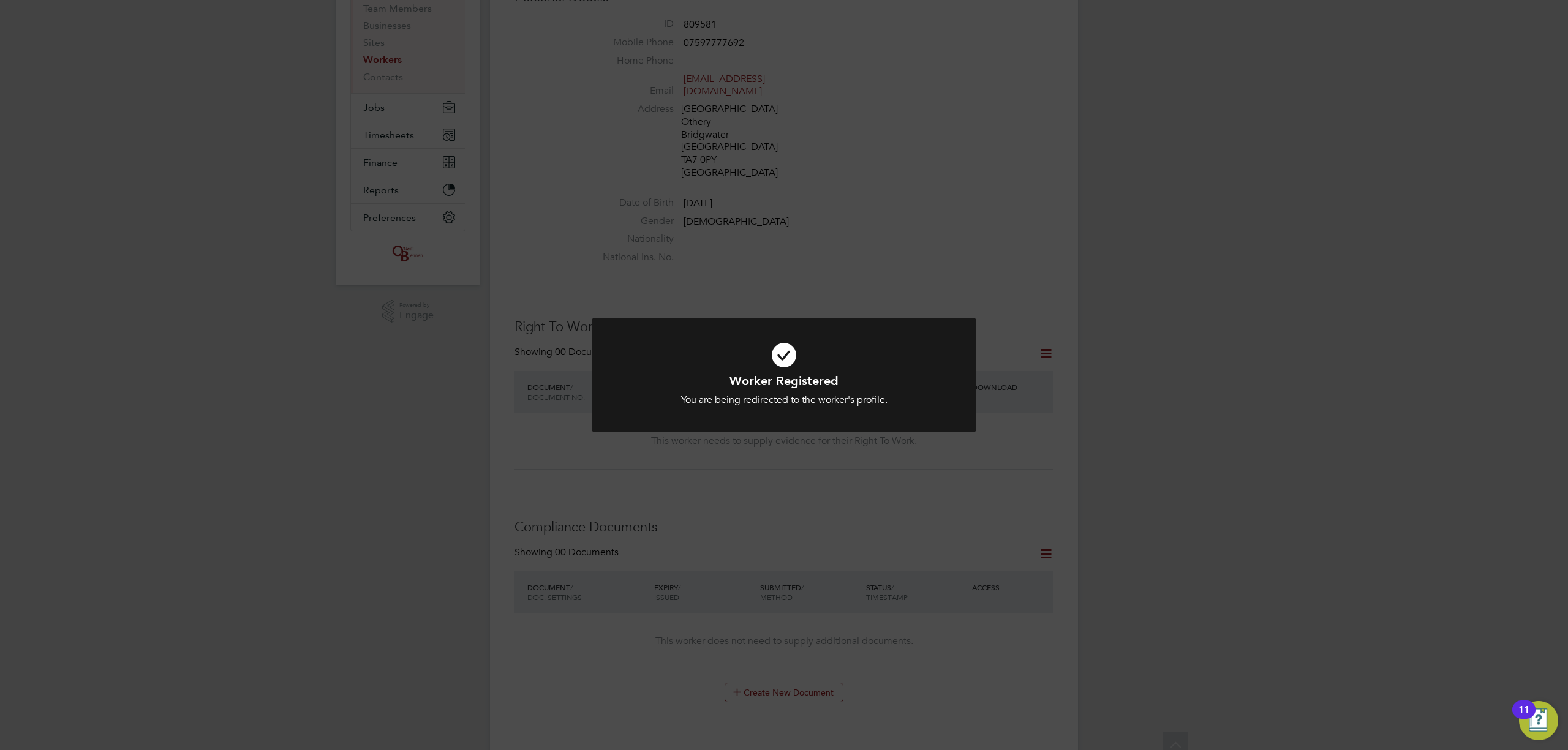
scroll to position [163, 0]
click at [1091, 272] on div "Worker Registered You are being redirected to the worker's profile. Cancel Okay" at bounding box center [784, 375] width 1568 height 750
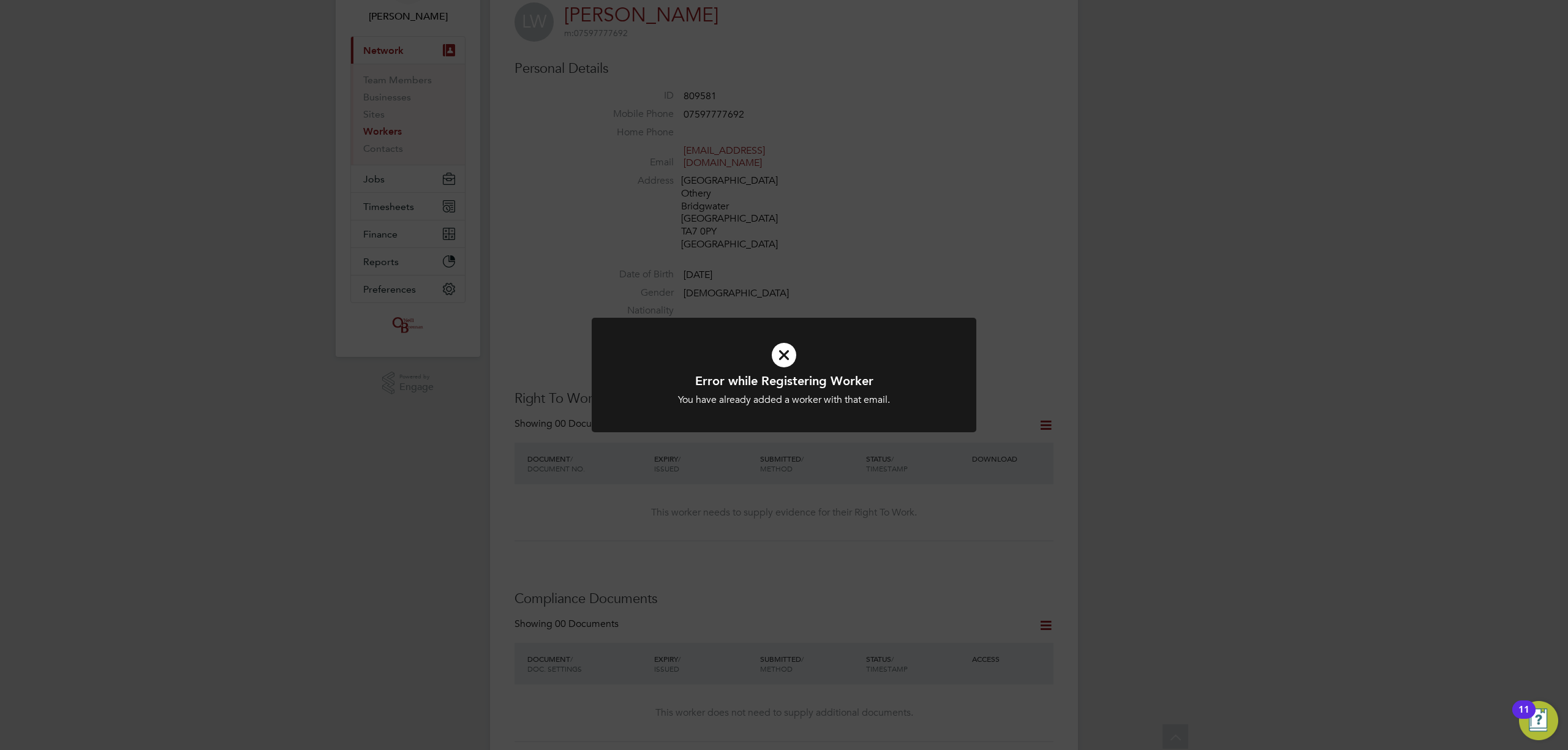
click at [784, 353] on icon at bounding box center [784, 354] width 318 height 48
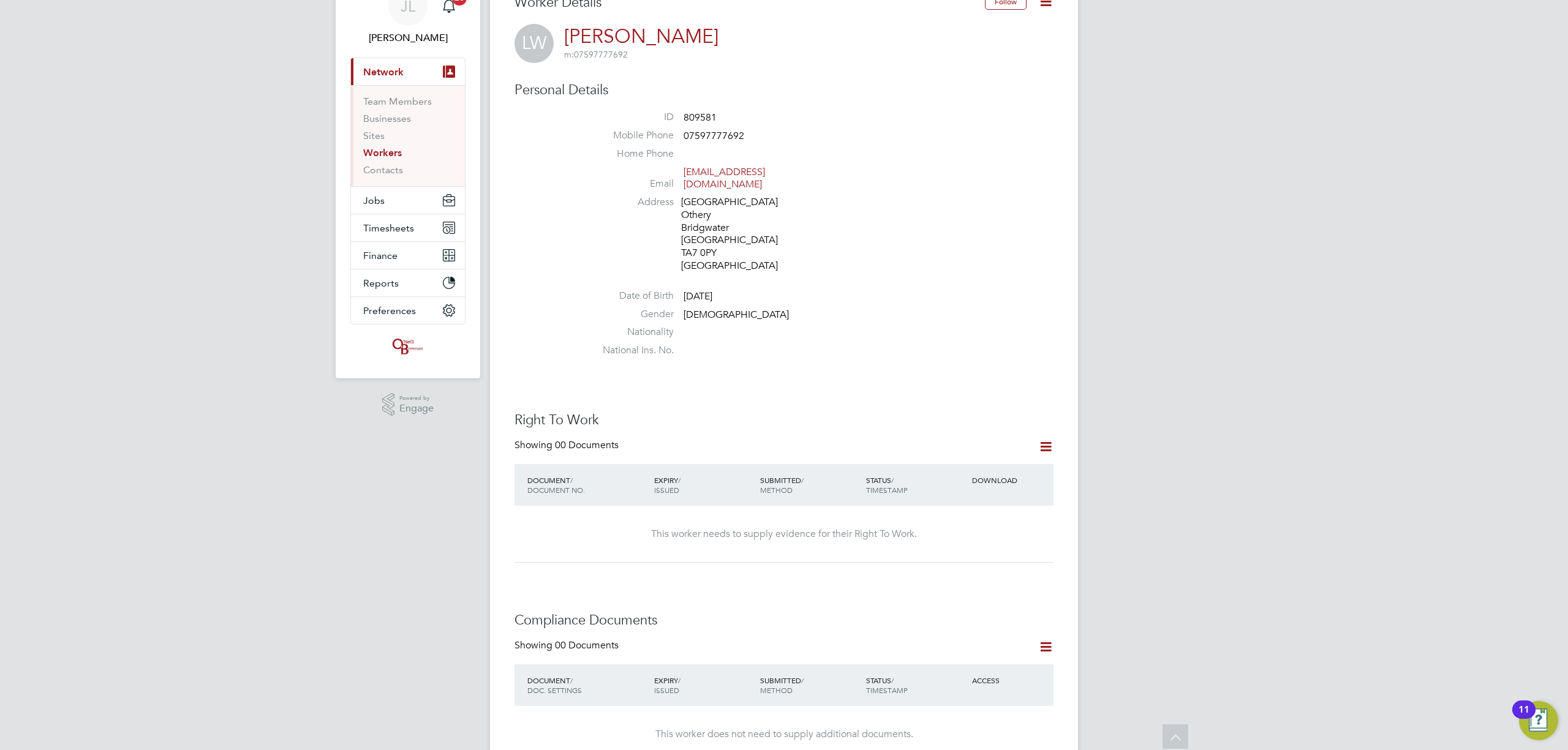
scroll to position [0, 0]
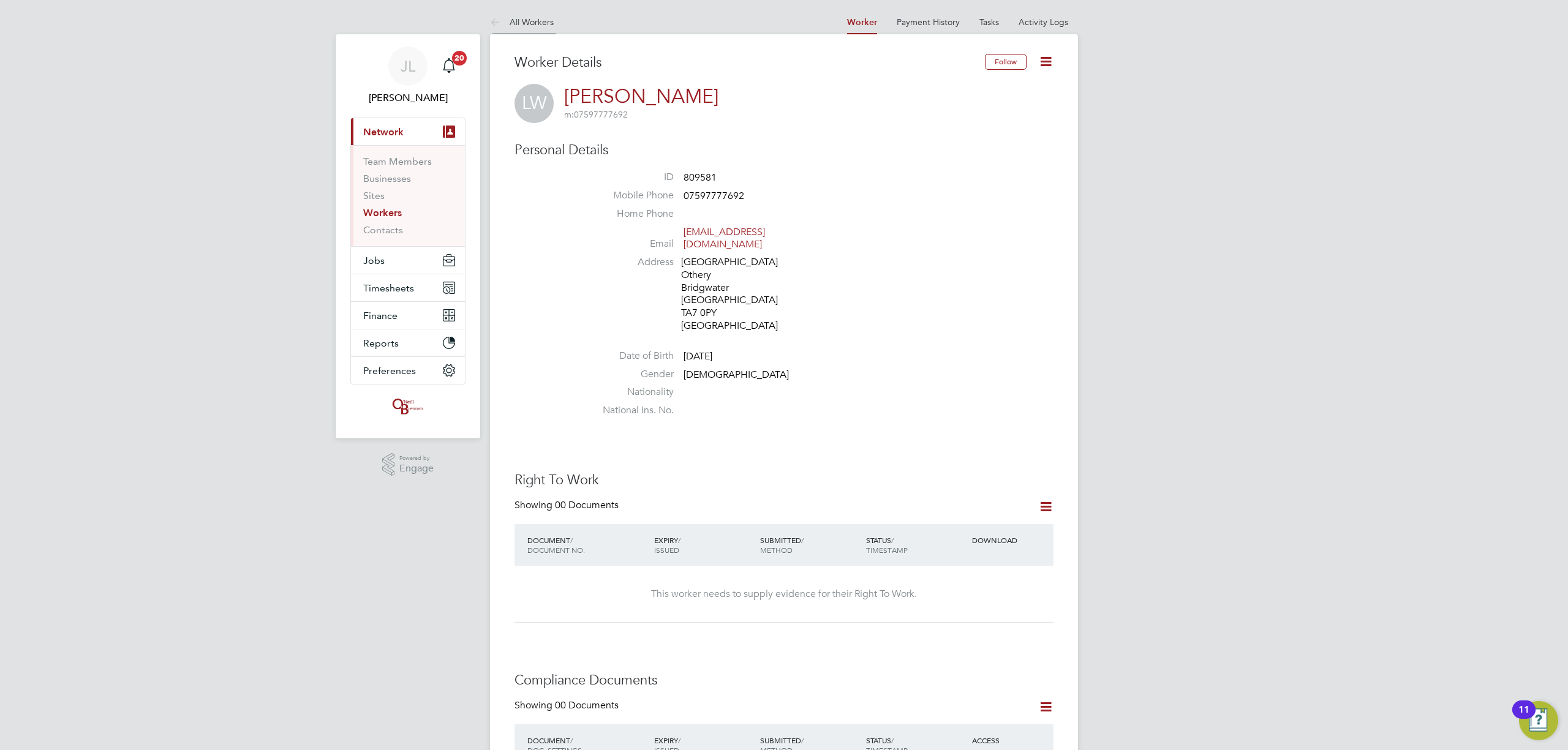
click at [533, 22] on link "All Workers" at bounding box center [521, 22] width 63 height 11
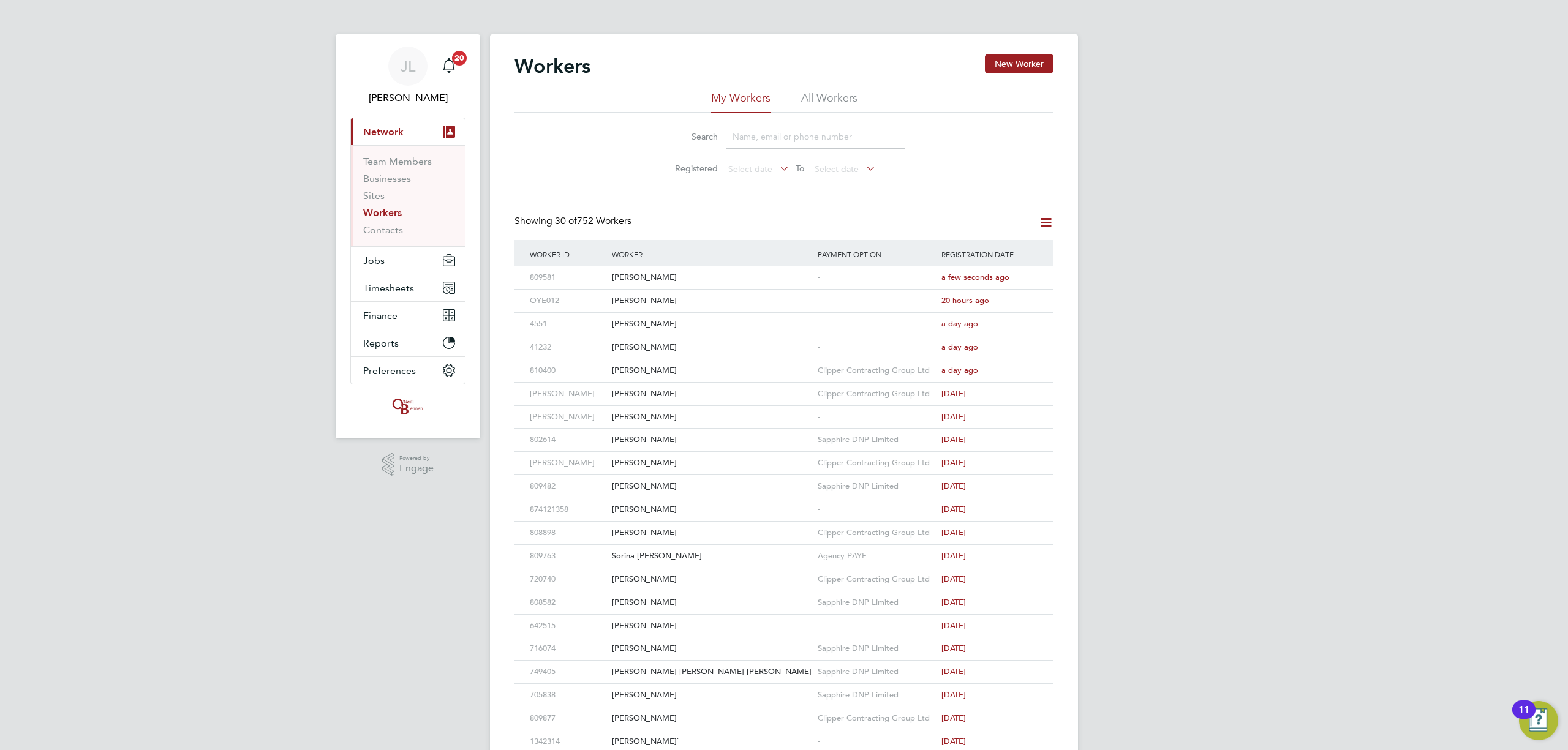
click at [791, 134] on input at bounding box center [816, 137] width 179 height 24
type input "lewis williams"
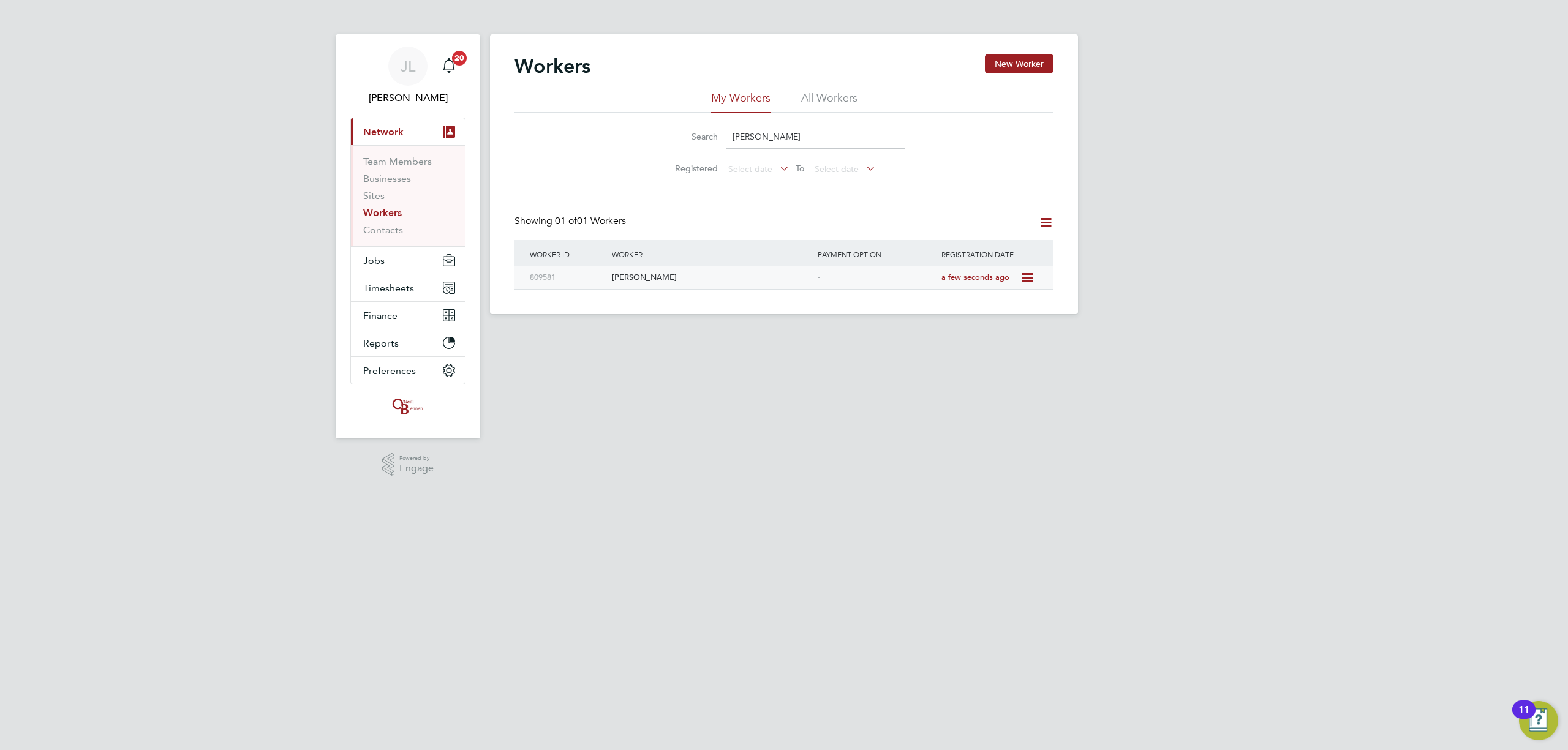
click at [962, 280] on span "a few seconds ago" at bounding box center [975, 277] width 68 height 10
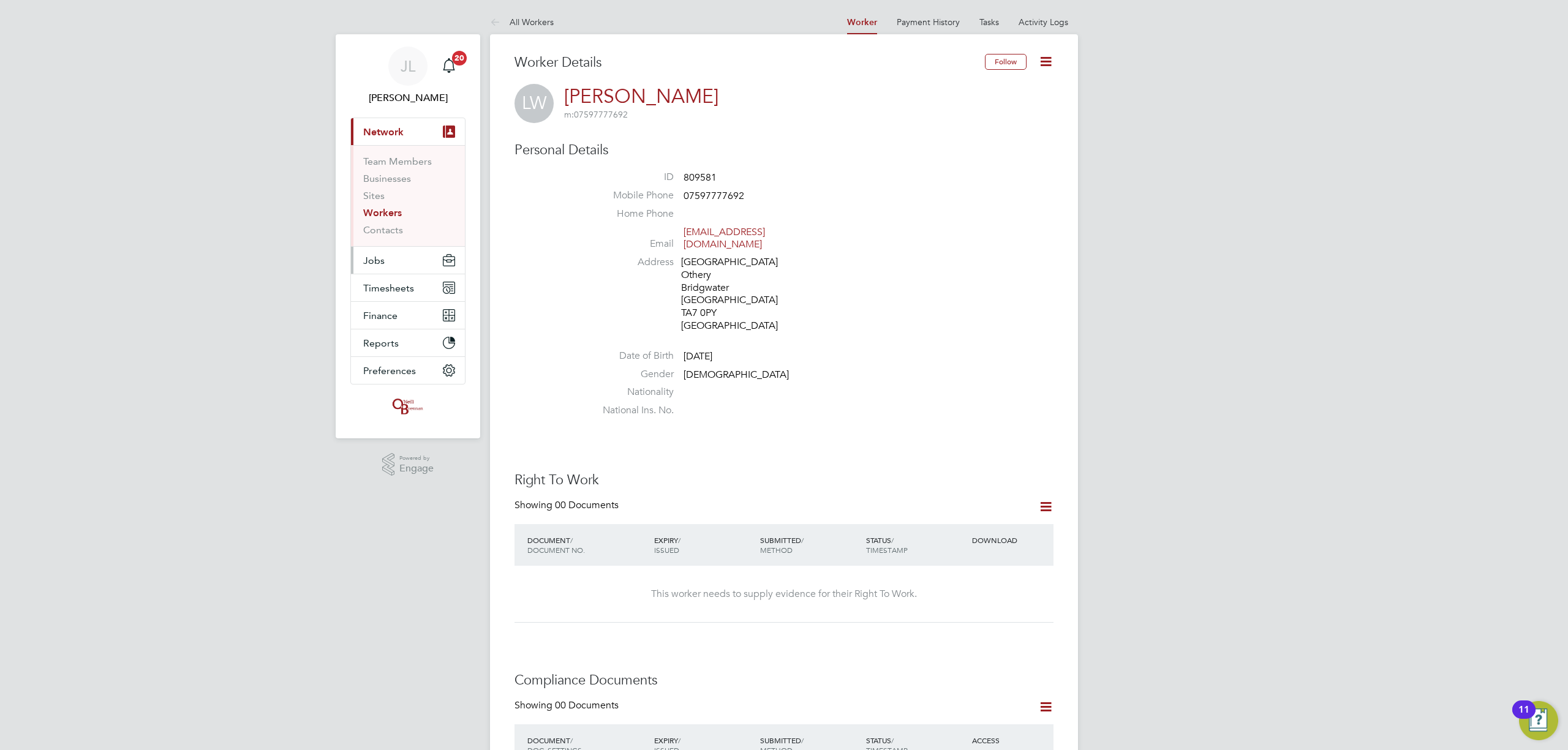
click at [383, 254] on button "Jobs" at bounding box center [408, 260] width 114 height 27
click at [391, 204] on link "Vacancies" at bounding box center [384, 206] width 44 height 11
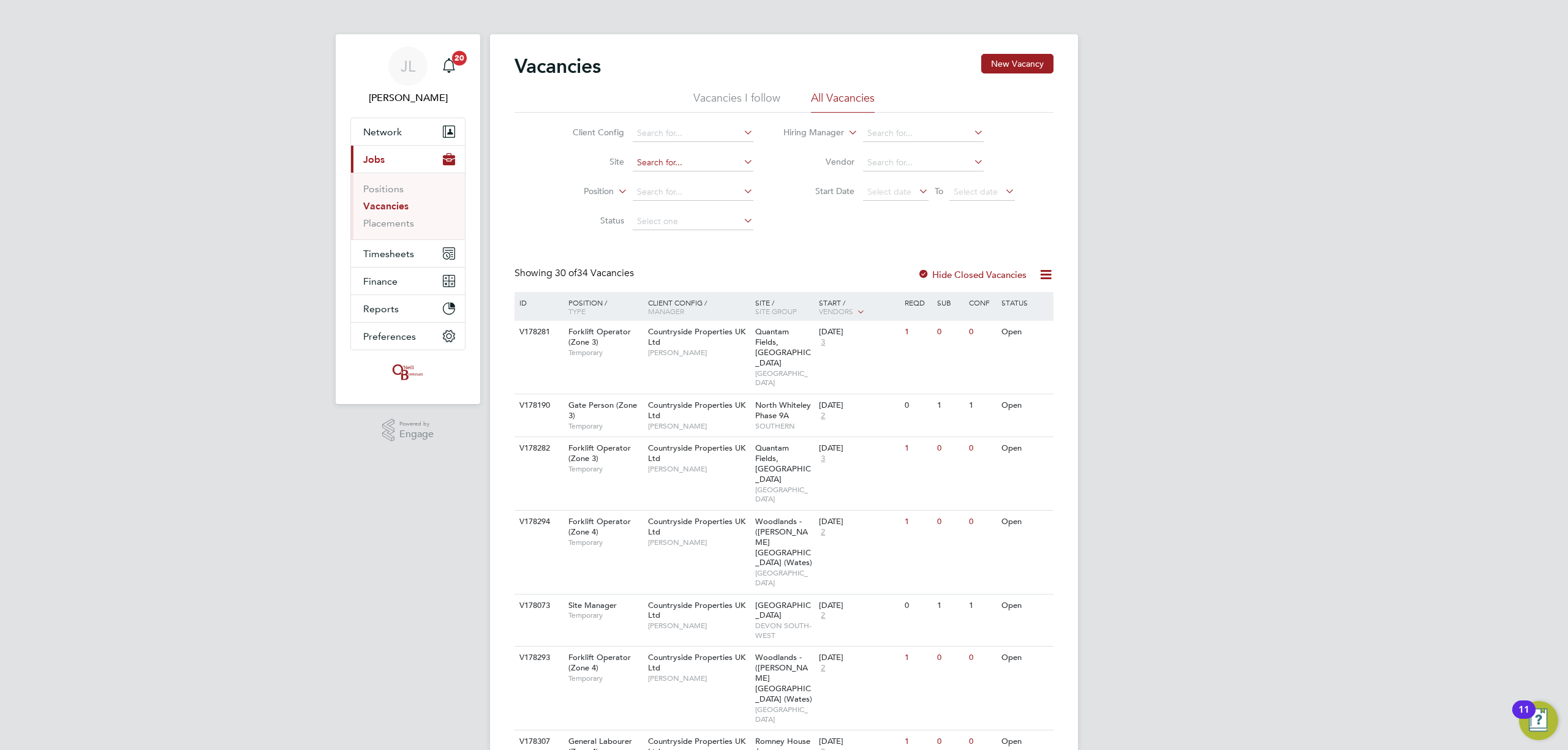
click at [682, 164] on input at bounding box center [692, 162] width 120 height 17
click at [691, 174] on b "Gr" at bounding box center [687, 179] width 10 height 10
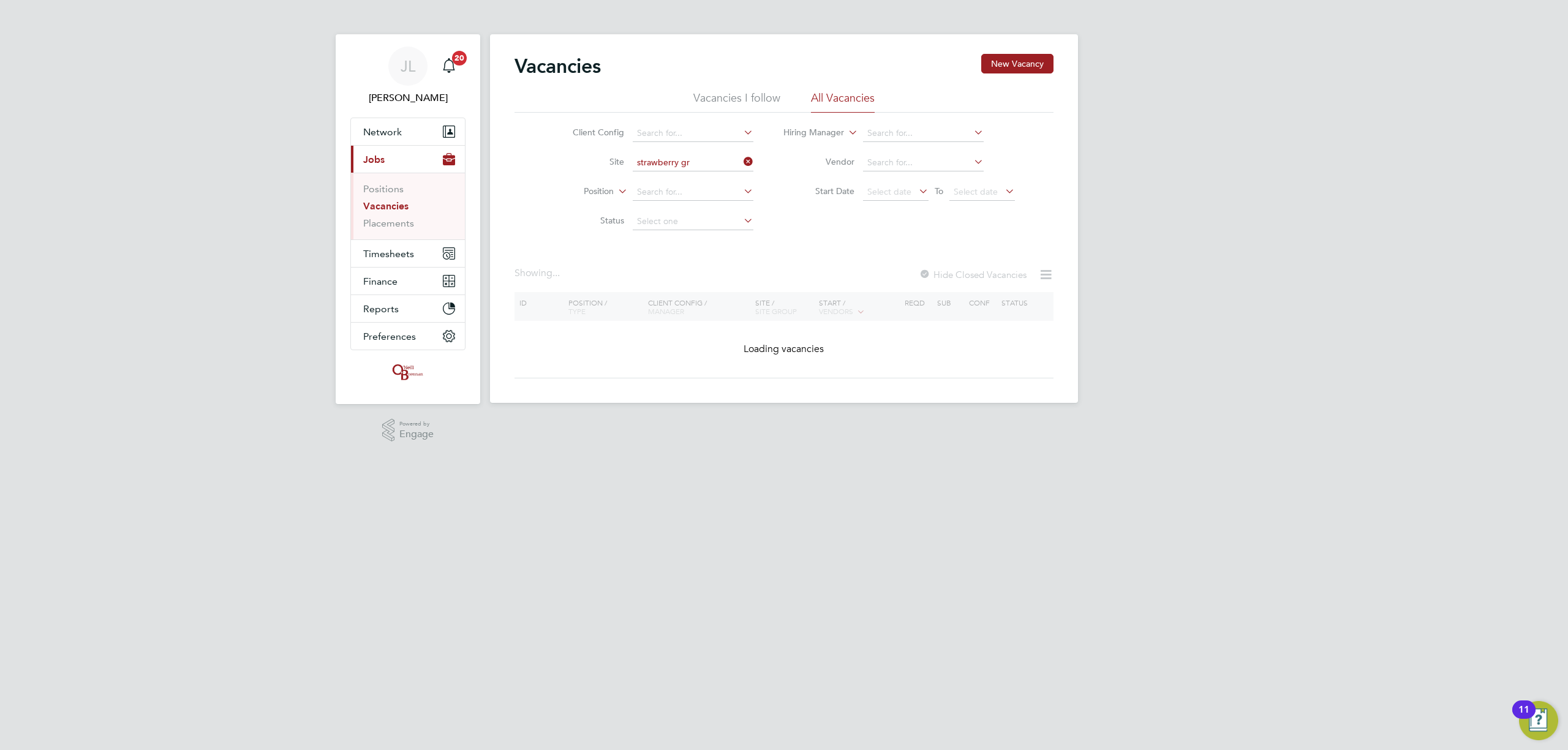
type input "Strawberry Grange"
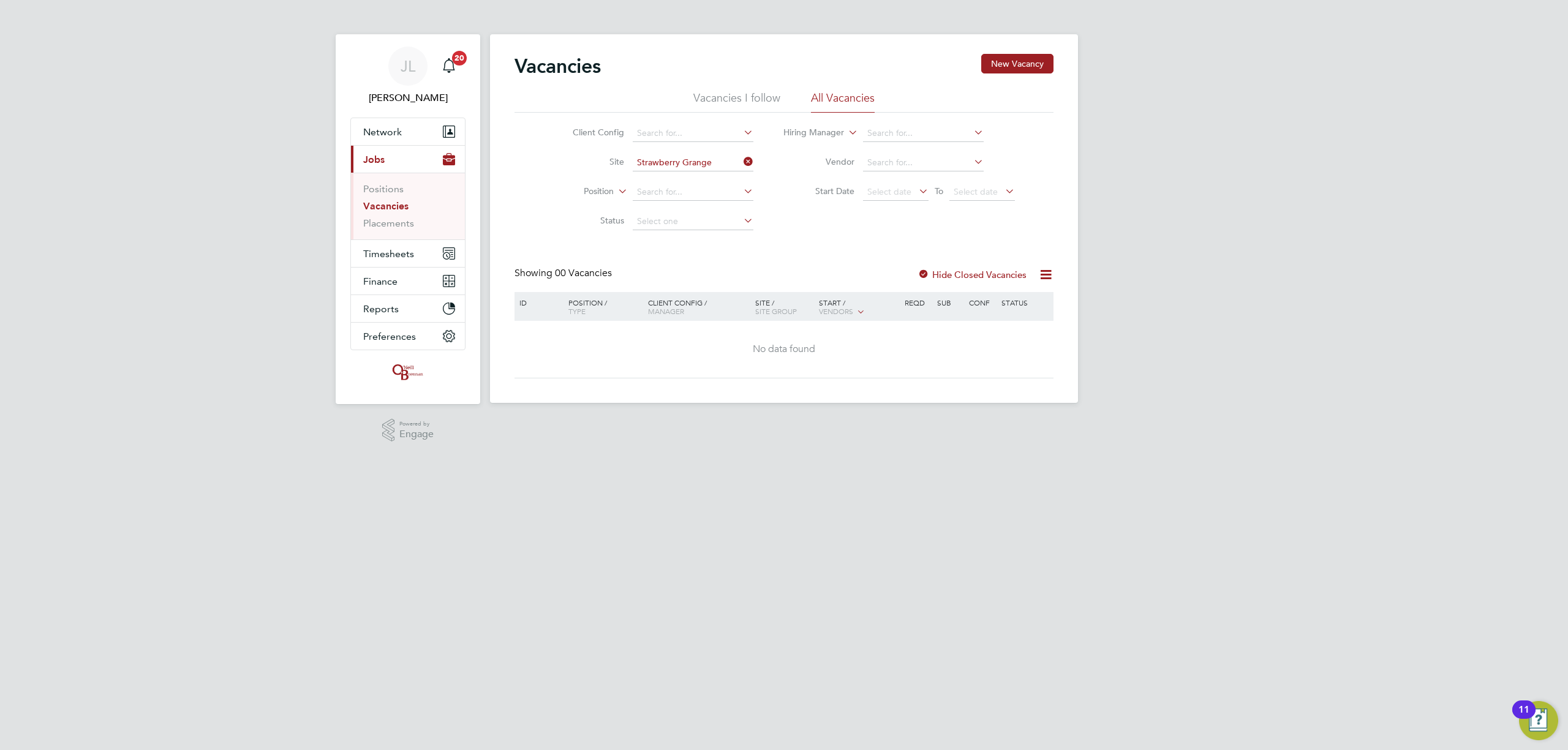
click at [946, 272] on label "Hide Closed Vacancies" at bounding box center [972, 274] width 109 height 11
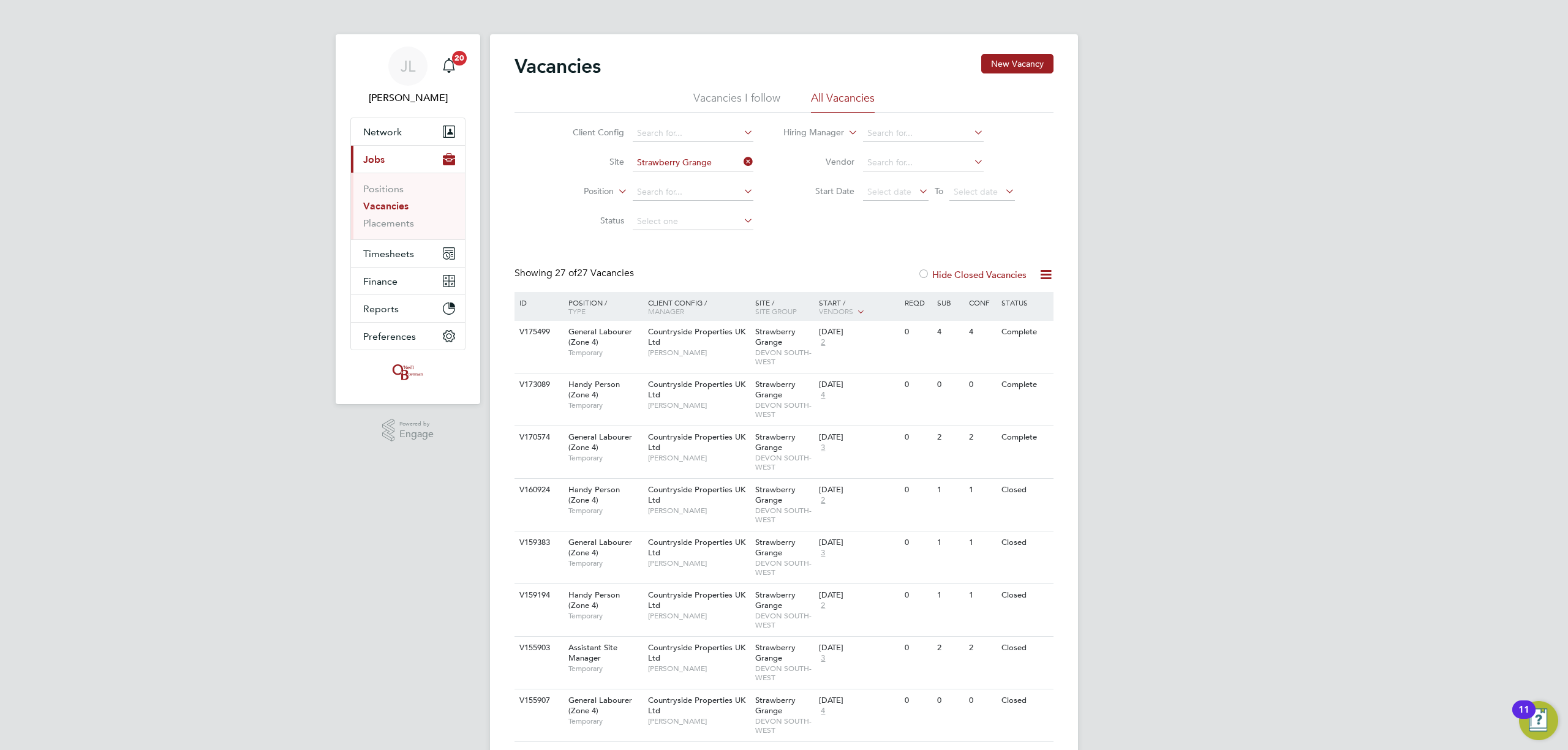
click at [982, 269] on label "Hide Closed Vacancies" at bounding box center [972, 274] width 109 height 11
